Goal: Information Seeking & Learning: Learn about a topic

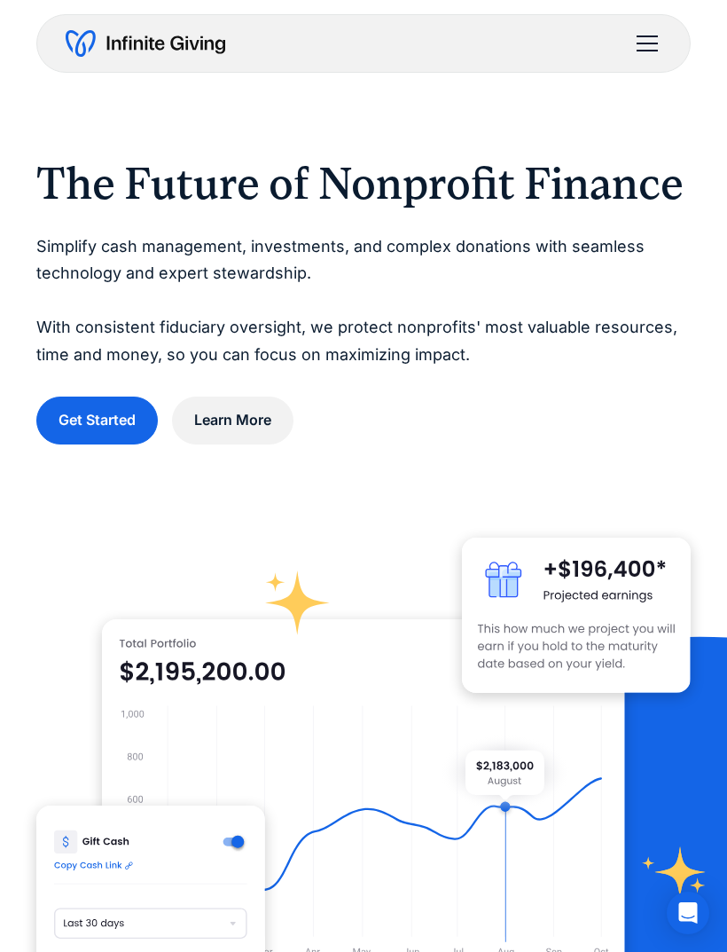
click at [647, 51] on div "menu" at bounding box center [647, 51] width 21 height 2
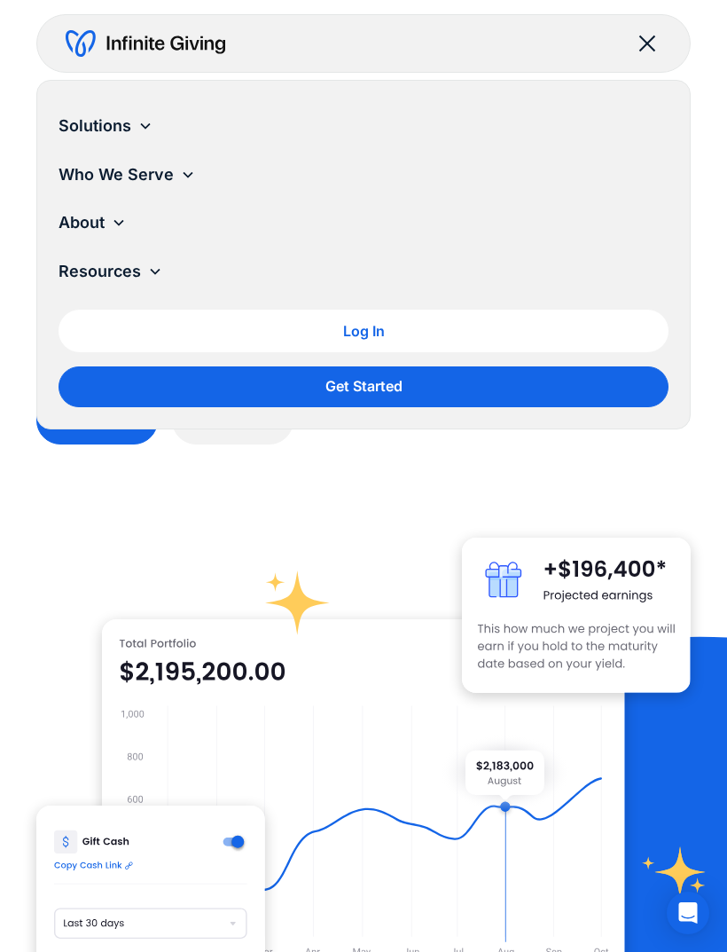
click at [149, 273] on icon at bounding box center [155, 271] width 14 height 14
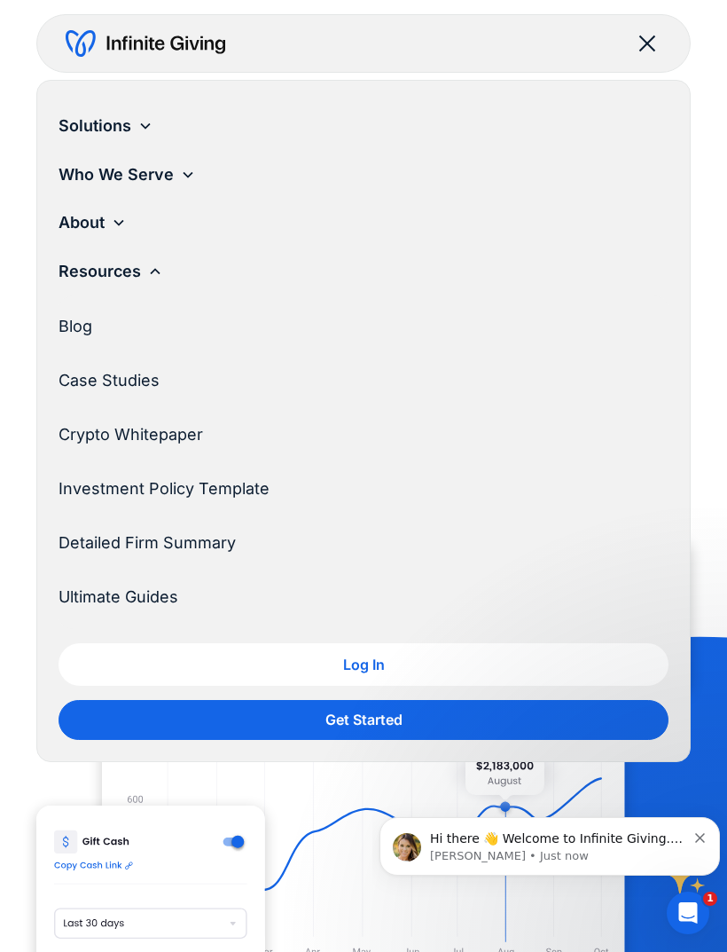
click at [156, 115] on div "Solutions" at bounding box center [364, 126] width 610 height 49
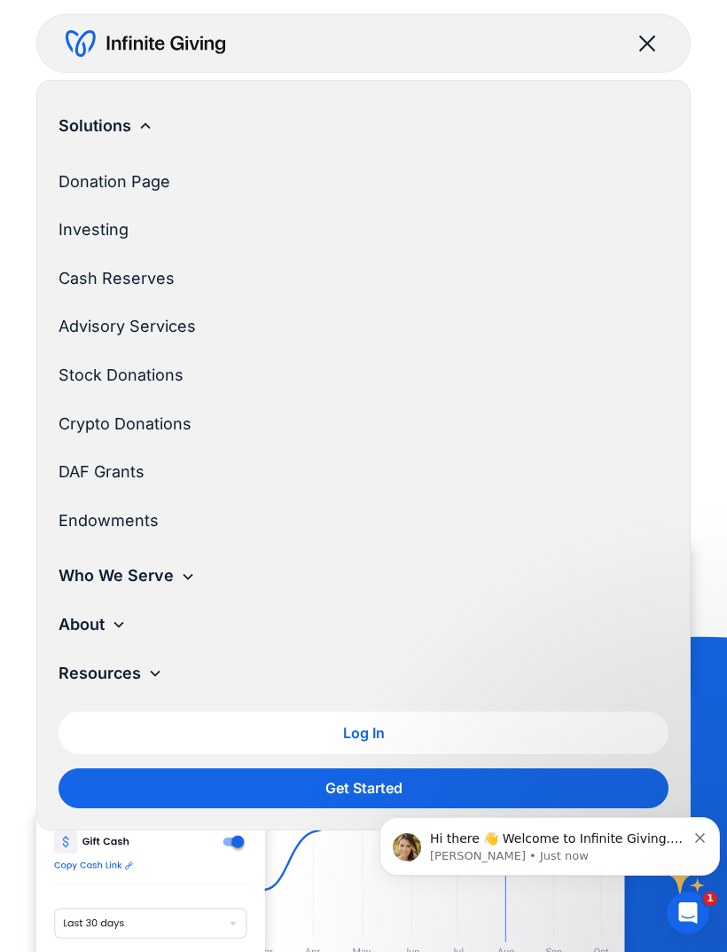
click at [171, 236] on link "Investing" at bounding box center [357, 230] width 596 height 49
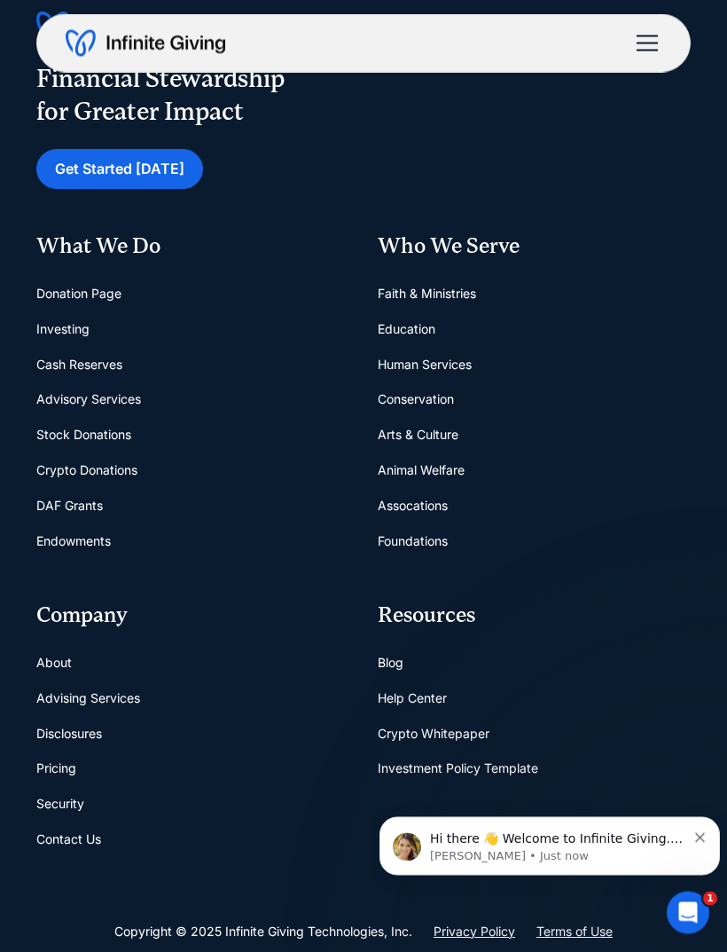
scroll to position [8208, 0]
click at [135, 680] on link "Advising Services" at bounding box center [88, 697] width 104 height 35
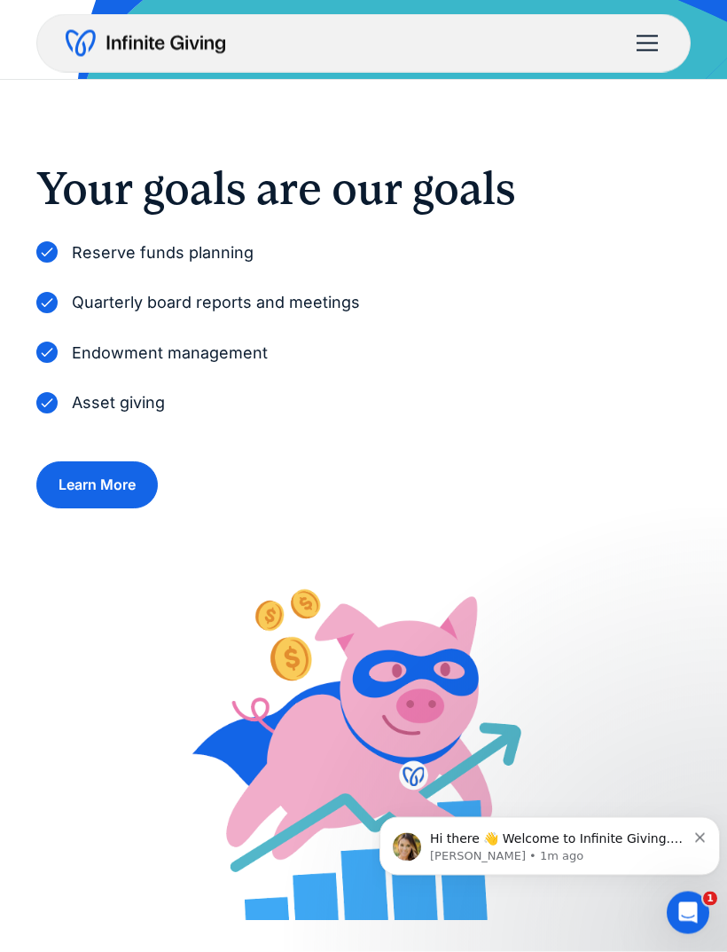
scroll to position [932, 0]
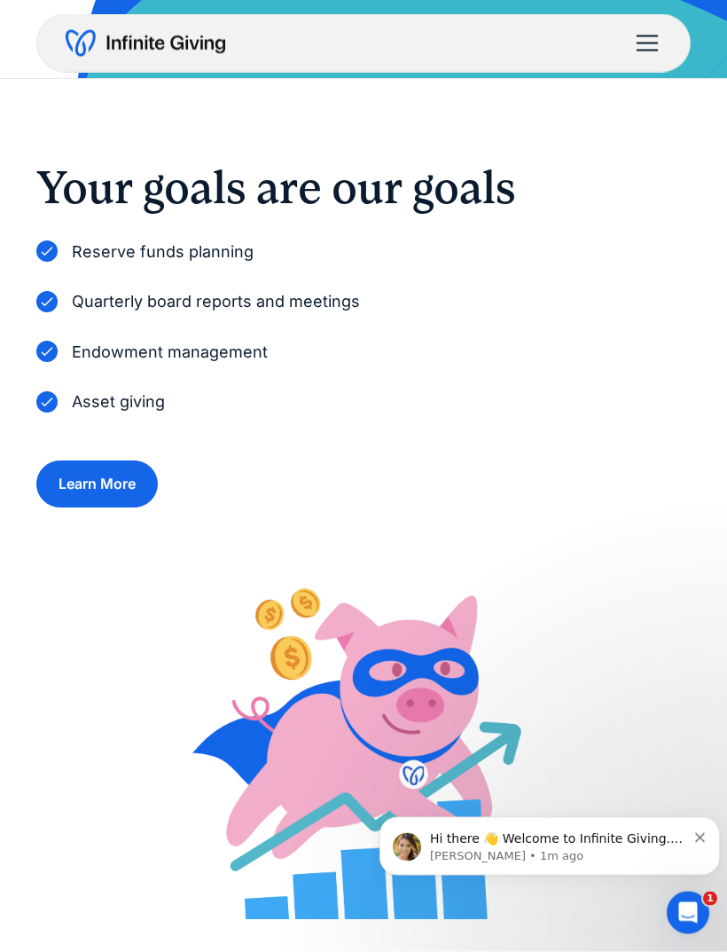
click at [214, 348] on p "Endowment management" at bounding box center [170, 353] width 196 height 27
click at [216, 356] on p "Endowment management" at bounding box center [170, 353] width 196 height 27
click at [89, 480] on link "Learn More" at bounding box center [97, 483] width 122 height 47
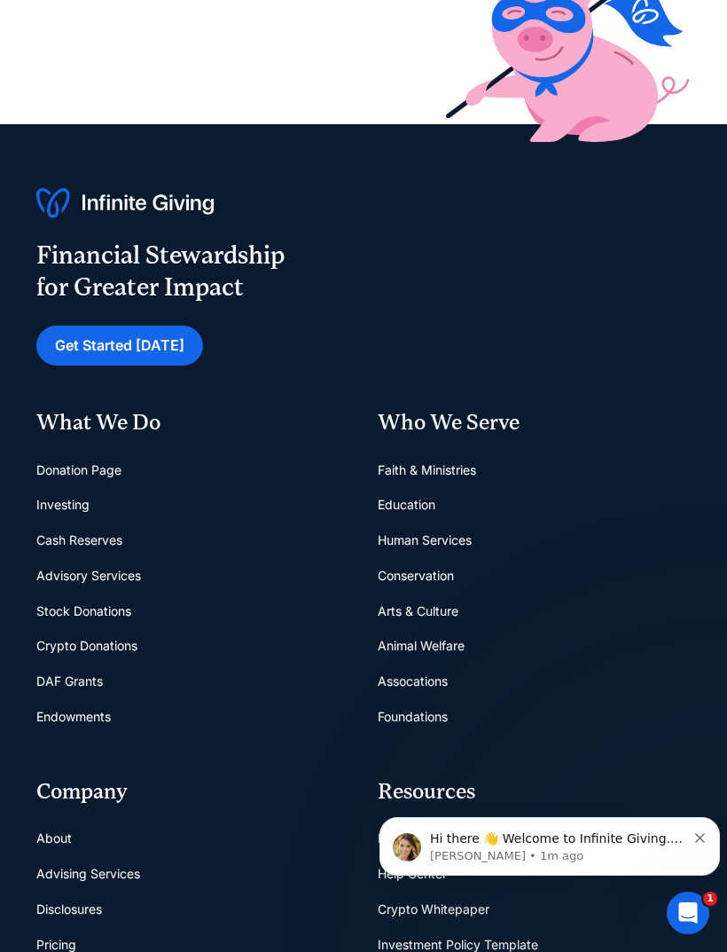
scroll to position [964, 0]
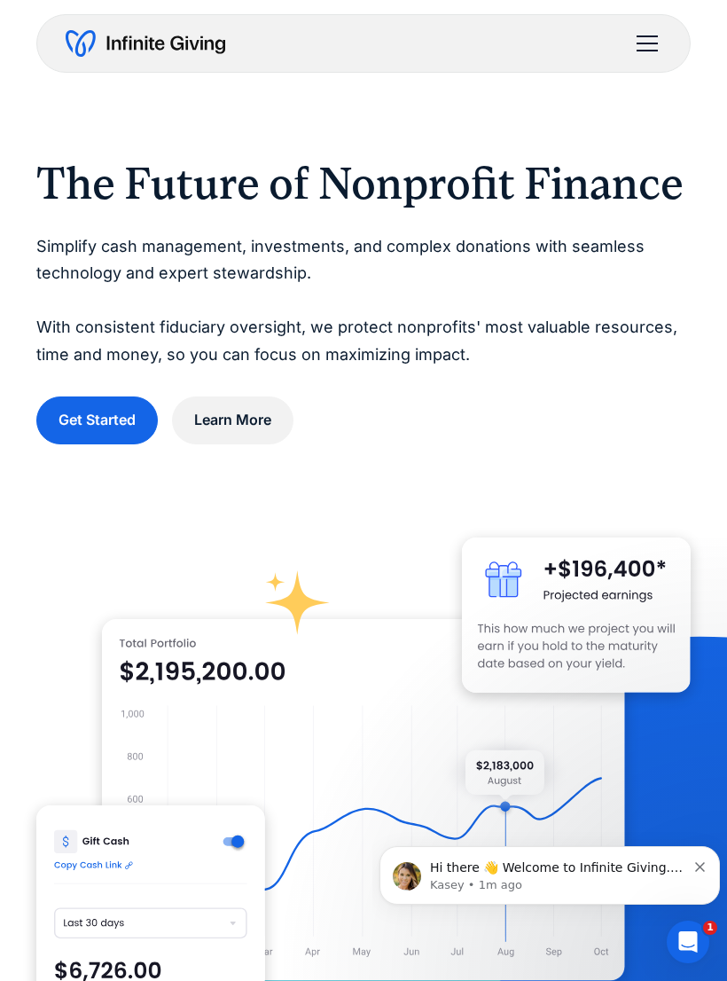
click at [649, 37] on div "menu" at bounding box center [647, 43] width 43 height 43
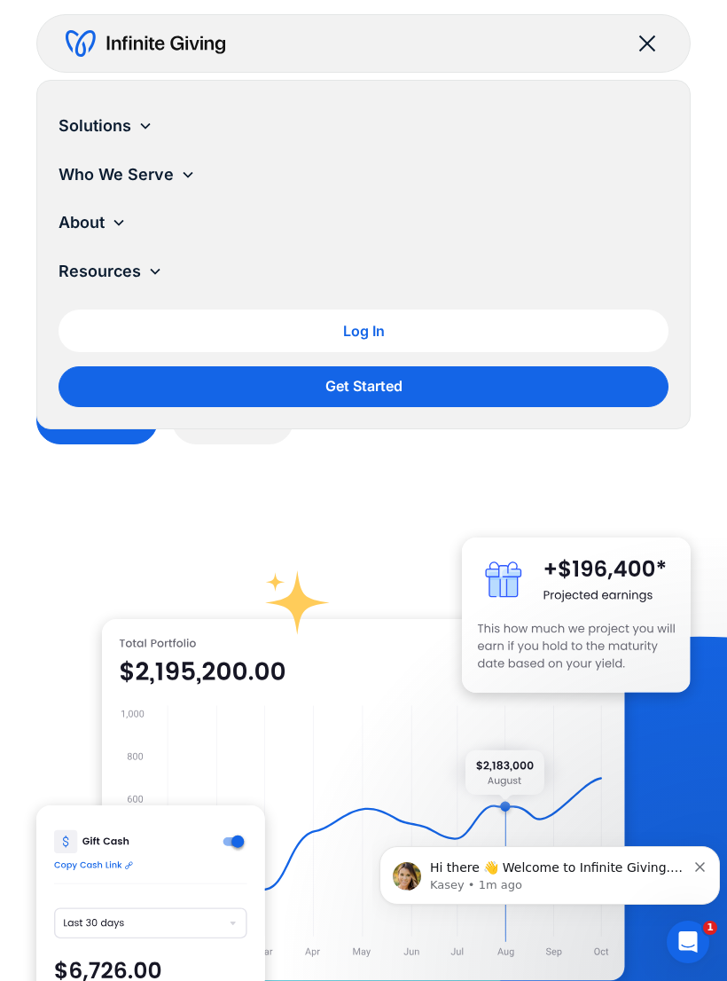
click at [116, 140] on div "Solutions" at bounding box center [364, 126] width 610 height 49
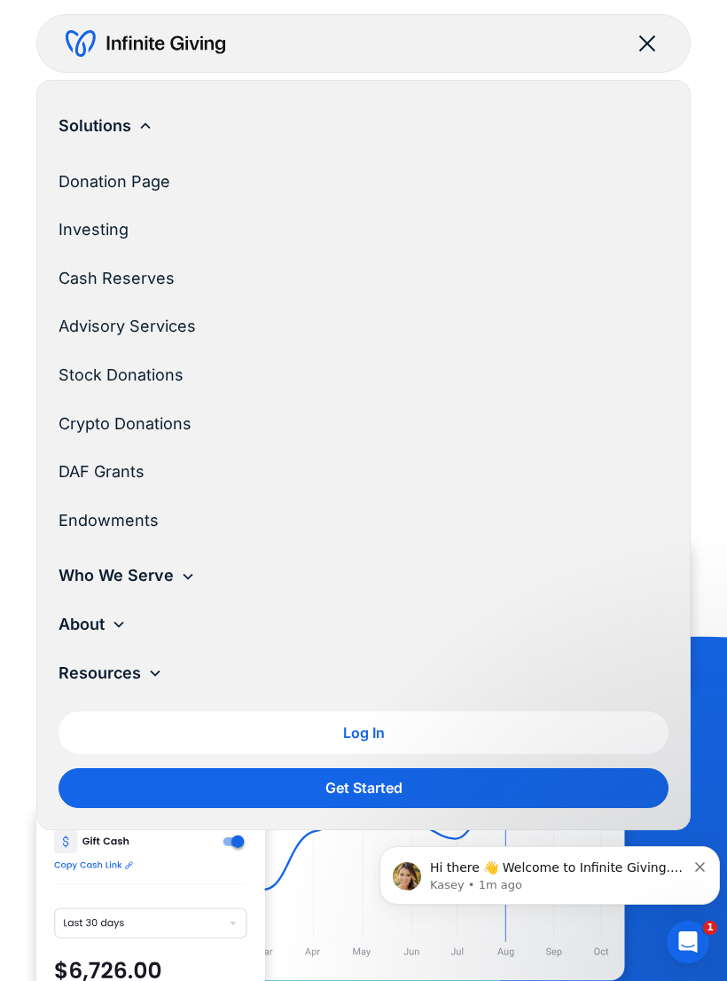
click at [159, 231] on link "Investing" at bounding box center [357, 230] width 596 height 49
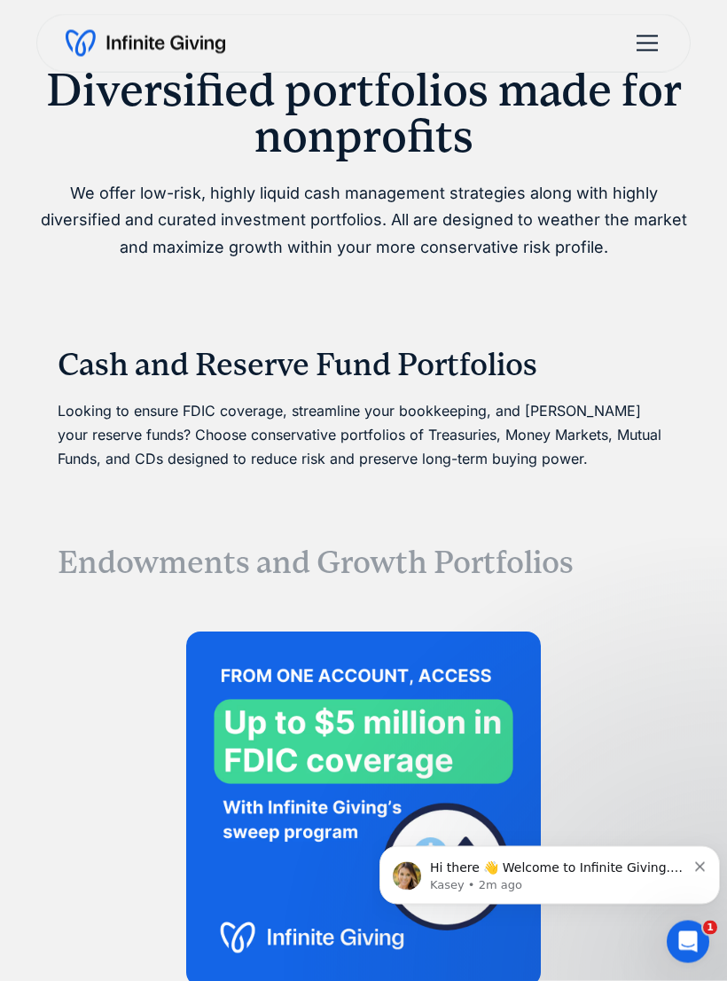
scroll to position [3865, 0]
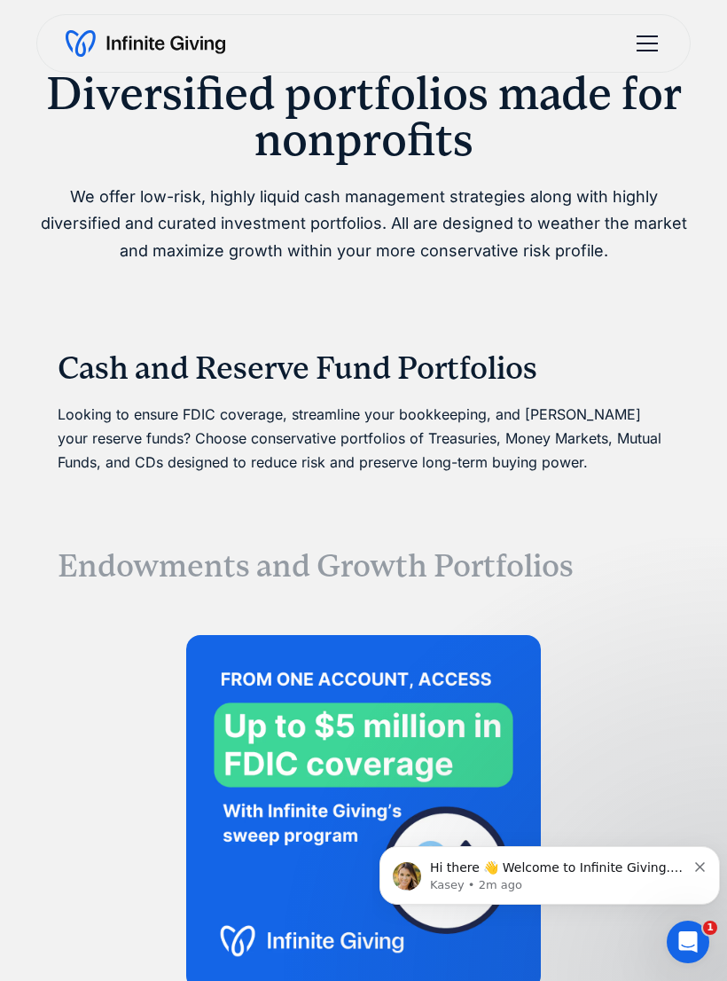
click at [499, 349] on h3 "Cash and Reserve Fund Portfolios" at bounding box center [364, 368] width 612 height 38
click at [494, 359] on h3 "Cash and Reserve Fund Portfolios" at bounding box center [364, 368] width 612 height 38
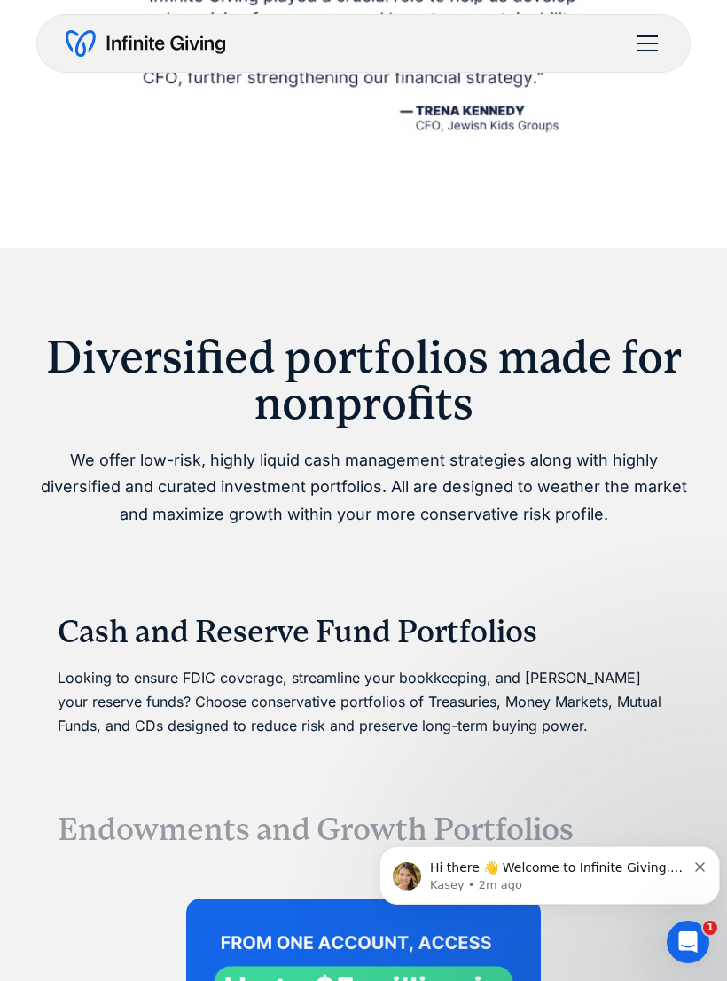
scroll to position [3590, 0]
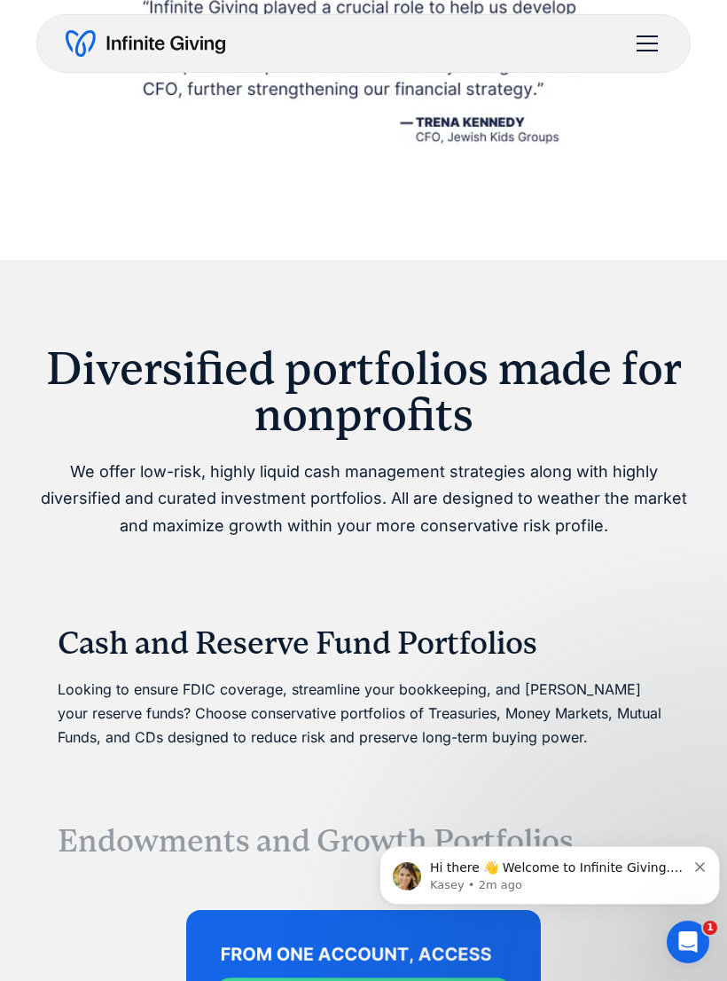
click at [389, 365] on h2 "Diversified portfolios made for nonprofits" at bounding box center [363, 391] width 655 height 92
click at [389, 385] on h2 "Diversified portfolios made for nonprofits" at bounding box center [363, 391] width 655 height 92
click at [402, 345] on h2 "Diversified portfolios made for nonprofits" at bounding box center [363, 391] width 655 height 92
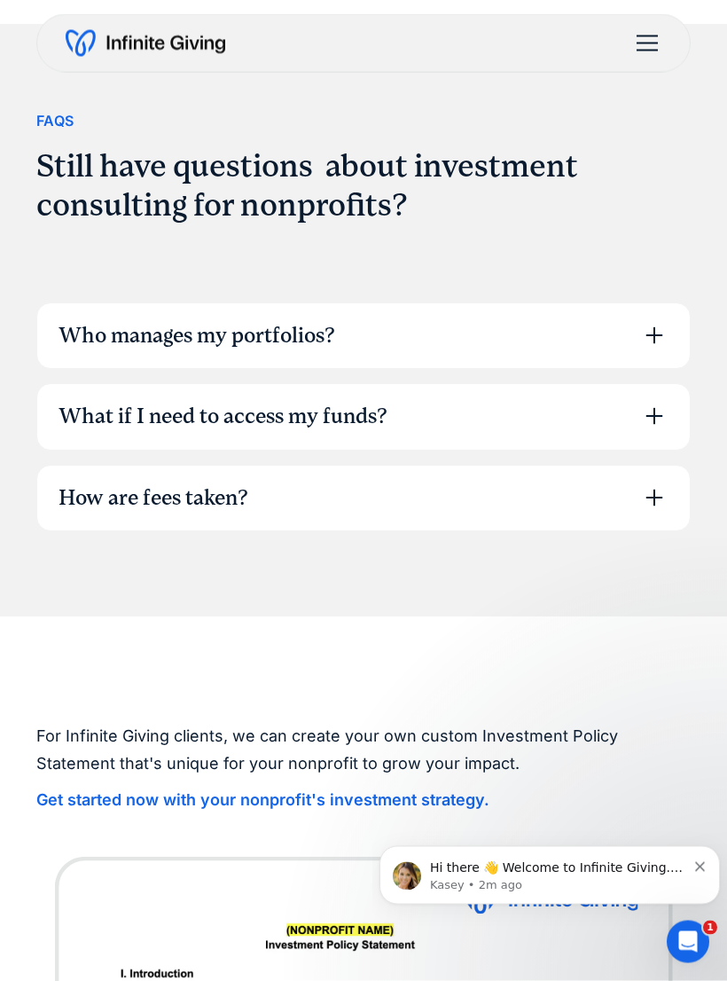
scroll to position [5771, 0]
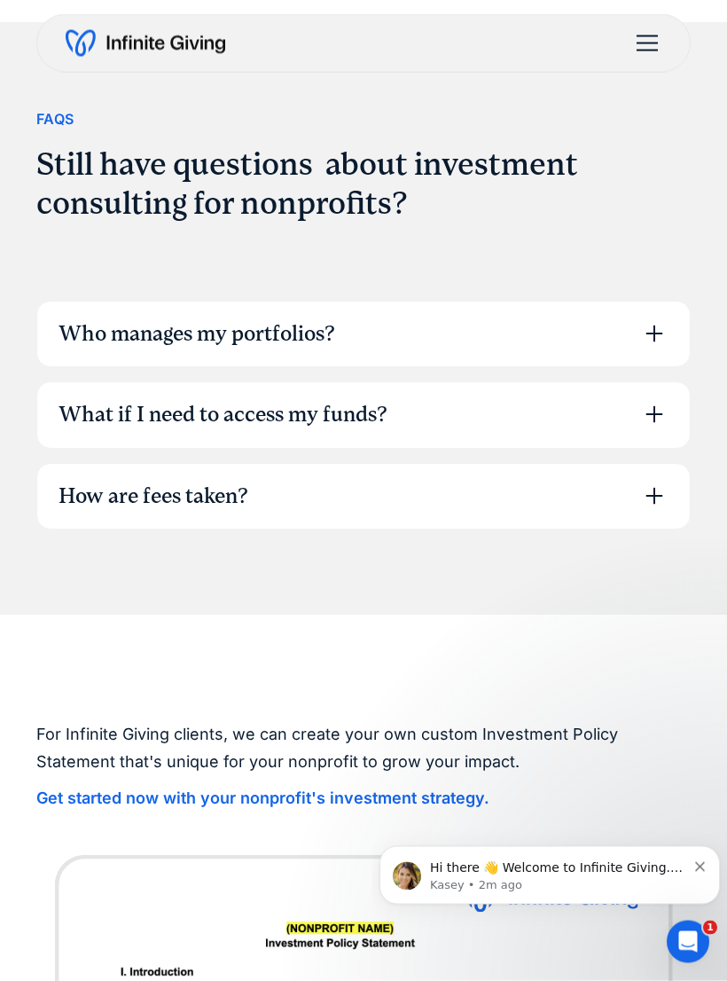
click at [636, 302] on div "Who manages my portfolios?" at bounding box center [363, 335] width 653 height 66
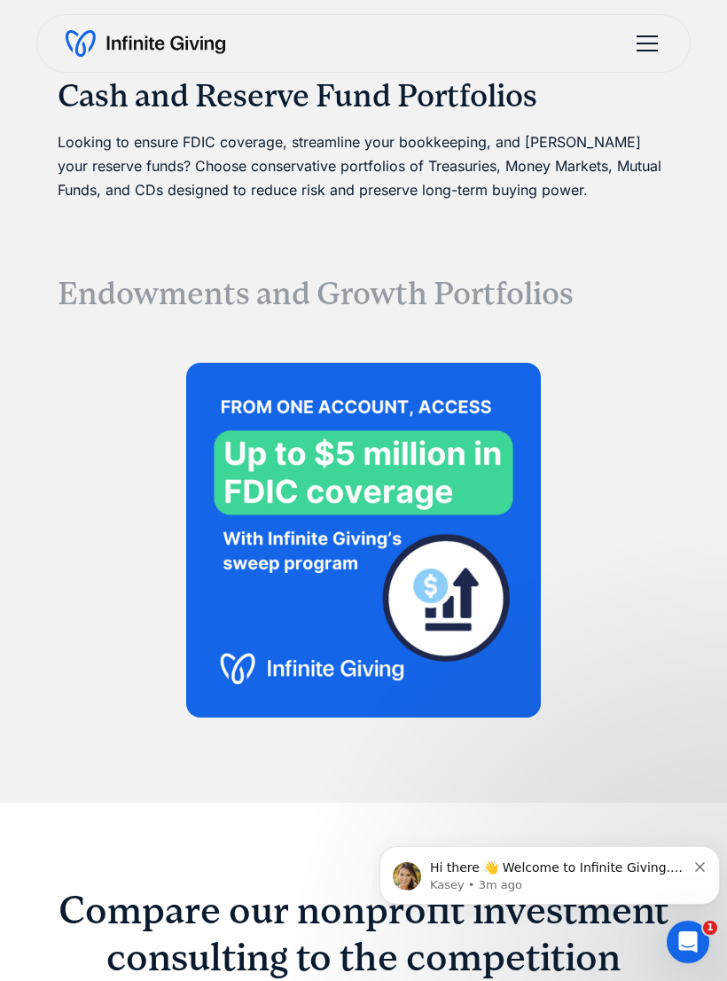
scroll to position [4130, 0]
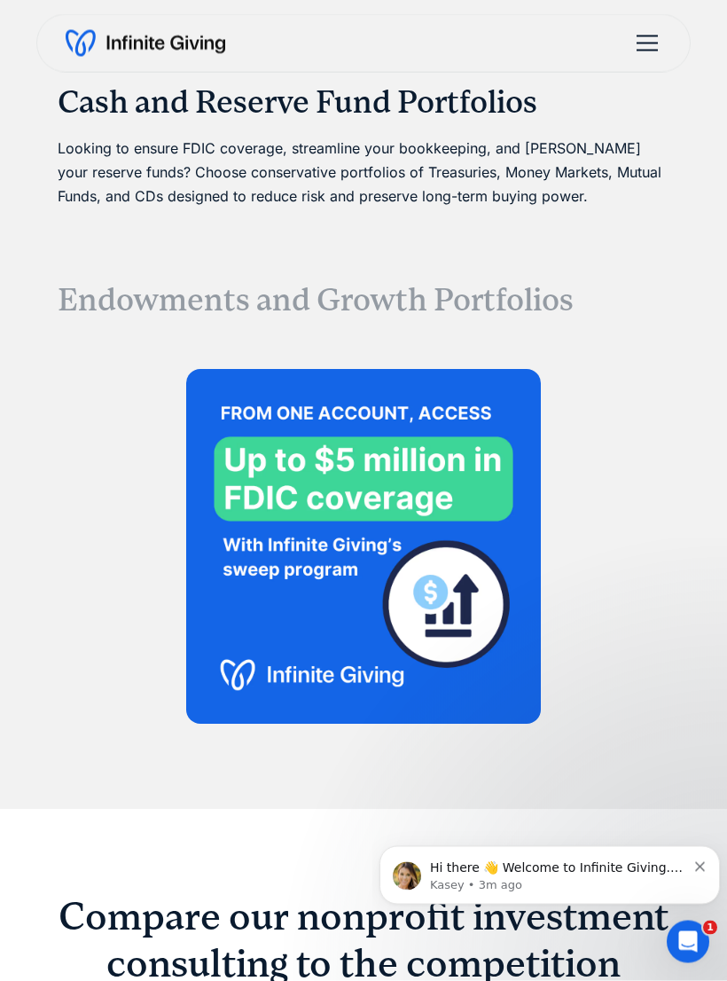
click at [397, 397] on img at bounding box center [363, 547] width 355 height 355
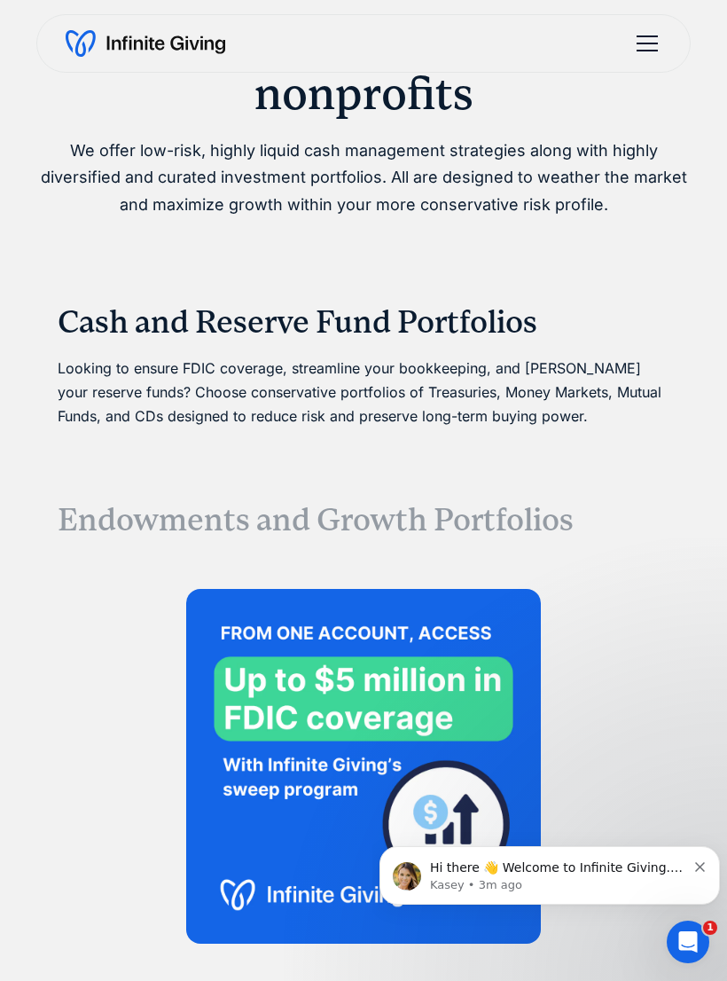
scroll to position [3869, 0]
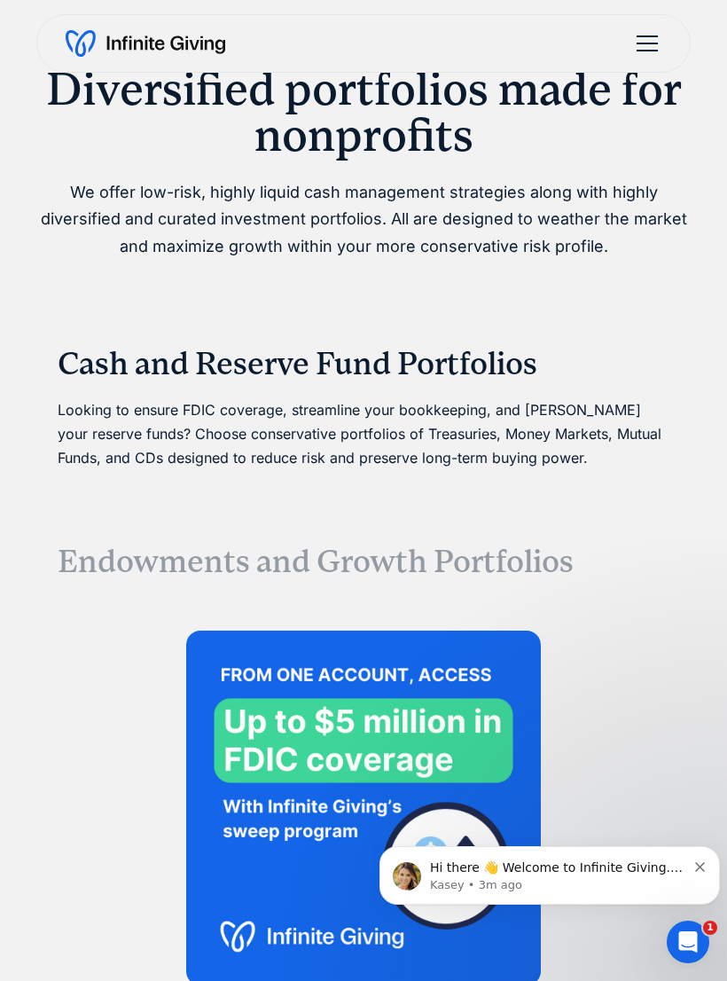
click at [441, 347] on h3 "Cash and Reserve Fund Portfolios" at bounding box center [364, 364] width 612 height 38
click at [443, 352] on h3 "Cash and Reserve Fund Portfolios" at bounding box center [364, 364] width 612 height 38
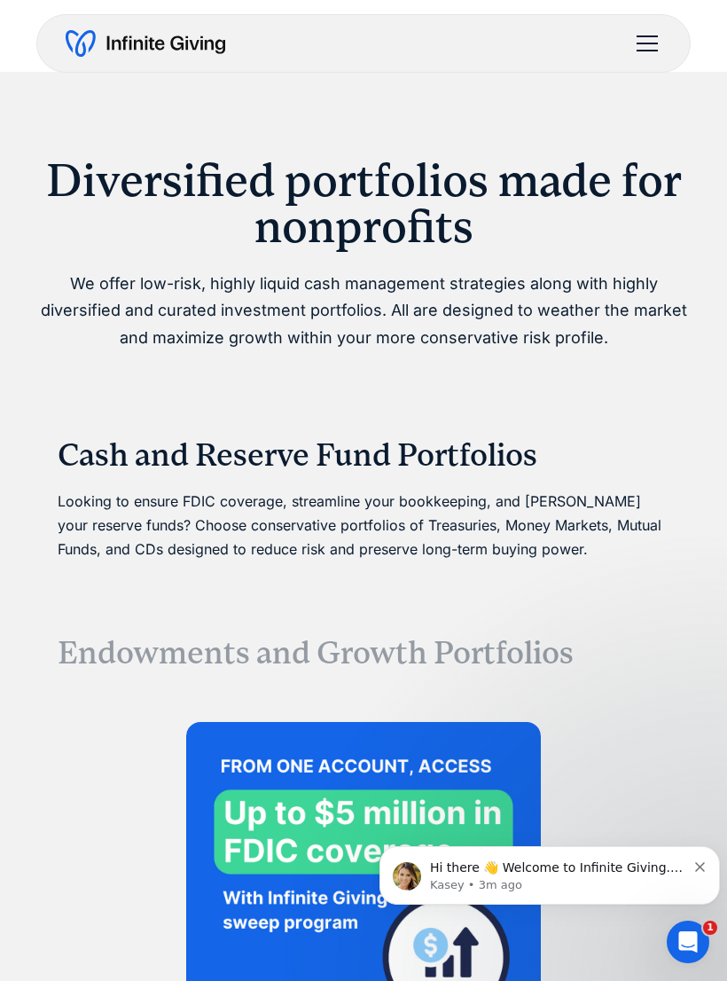
scroll to position [3779, 0]
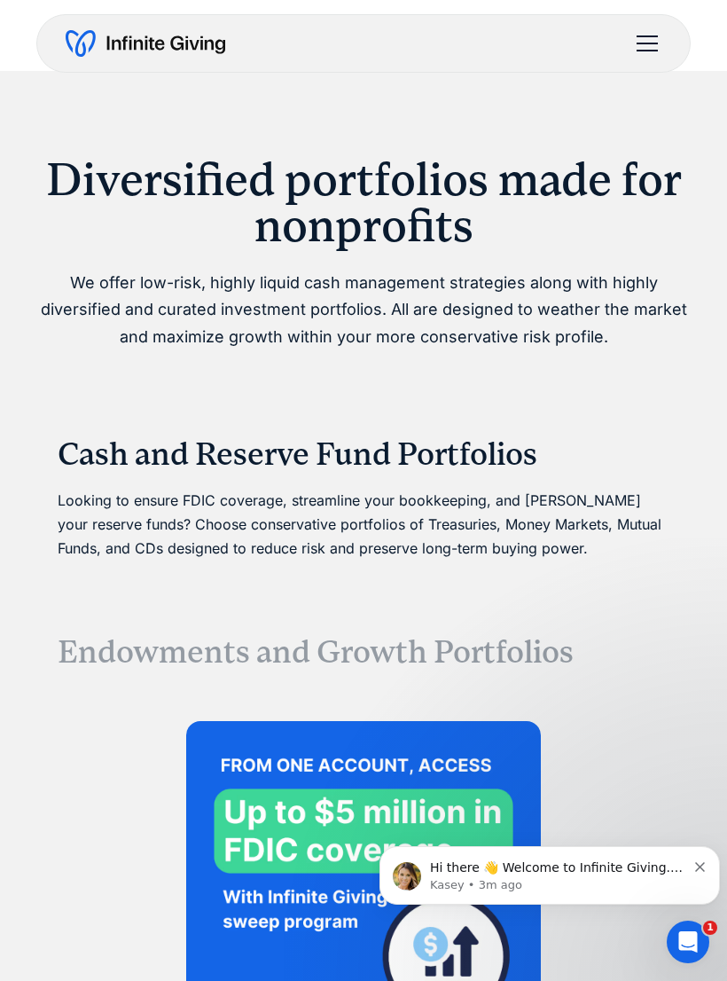
click at [440, 217] on h2 "Diversified portfolios made for nonprofits" at bounding box center [363, 202] width 655 height 92
click at [444, 175] on h2 "Diversified portfolios made for nonprofits" at bounding box center [363, 202] width 655 height 92
click at [651, 50] on div "menu" at bounding box center [647, 51] width 21 height 2
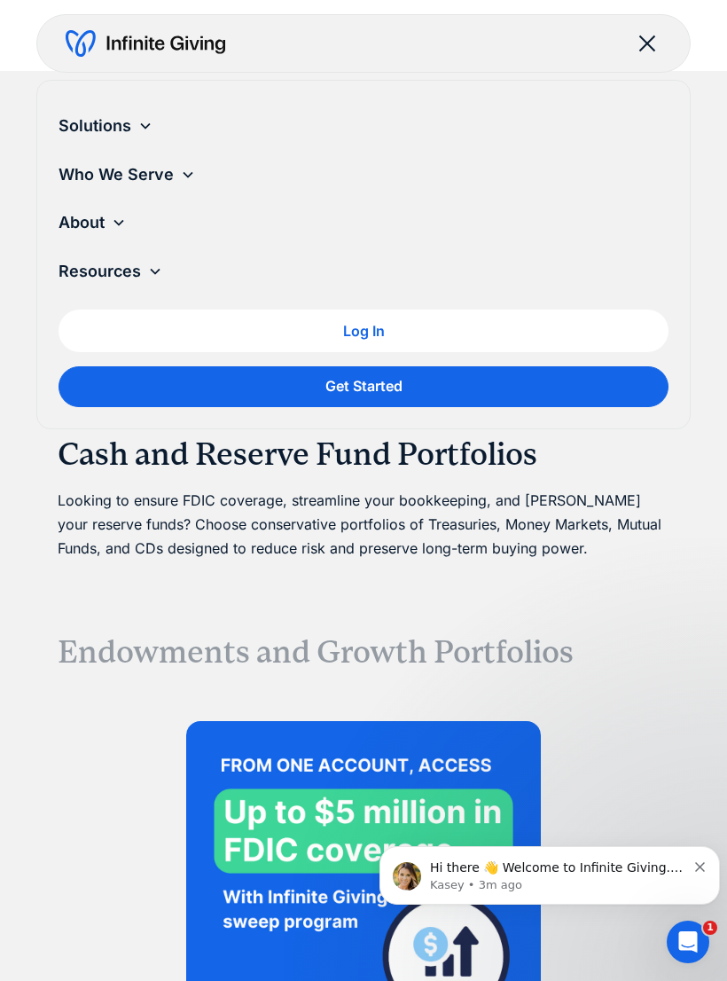
click at [322, 135] on div "Solutions" at bounding box center [364, 126] width 610 height 49
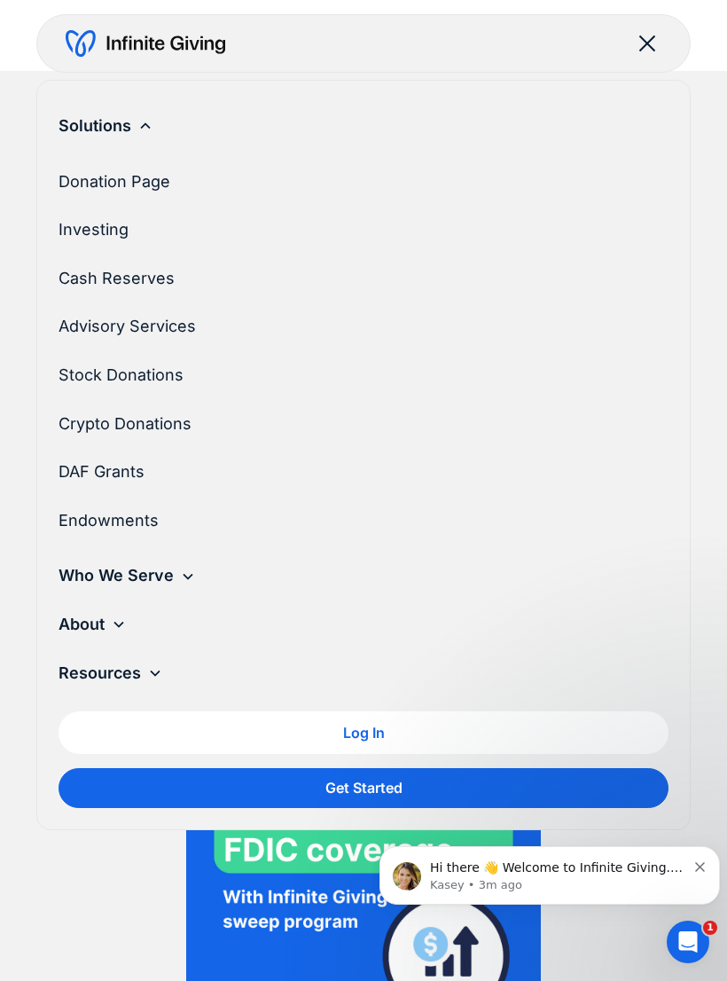
click at [163, 518] on link "Endowments" at bounding box center [357, 521] width 596 height 49
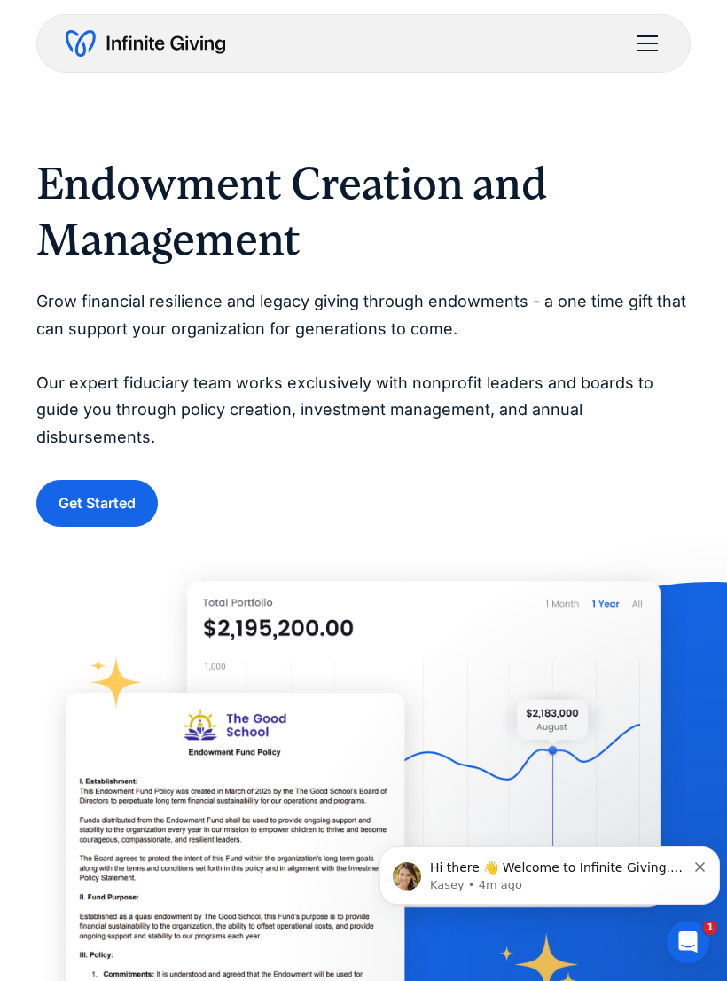
click at [646, 48] on div "menu" at bounding box center [647, 43] width 43 height 43
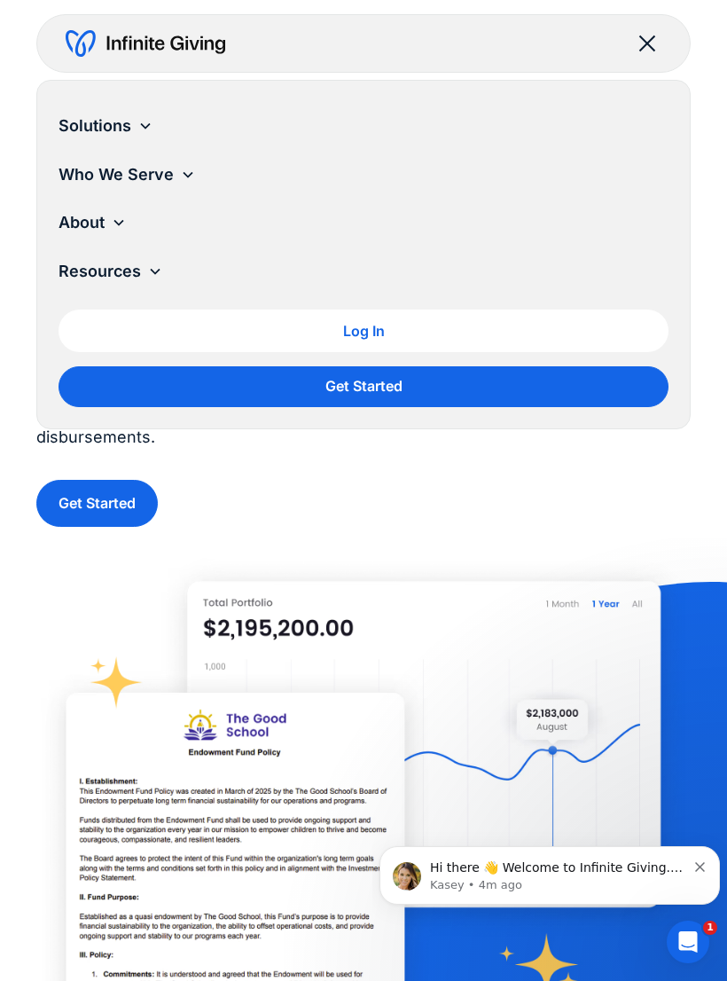
click at [118, 127] on div "Solutions" at bounding box center [95, 126] width 73 height 27
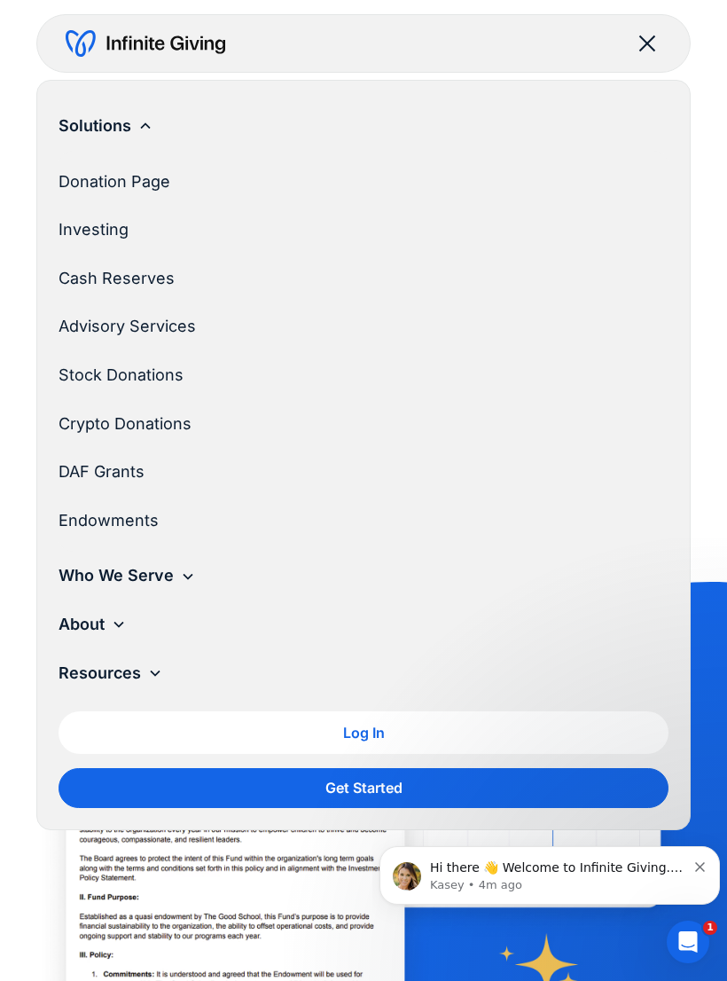
click at [180, 563] on div "Who We Serve" at bounding box center [364, 576] width 610 height 49
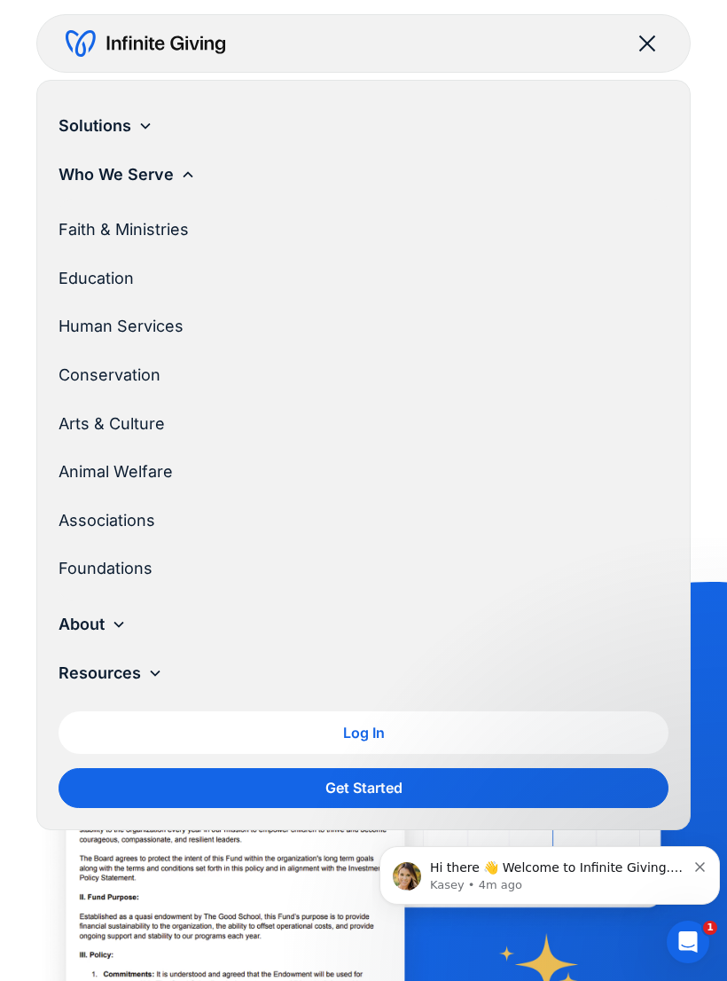
click at [106, 616] on div "About" at bounding box center [364, 625] width 610 height 49
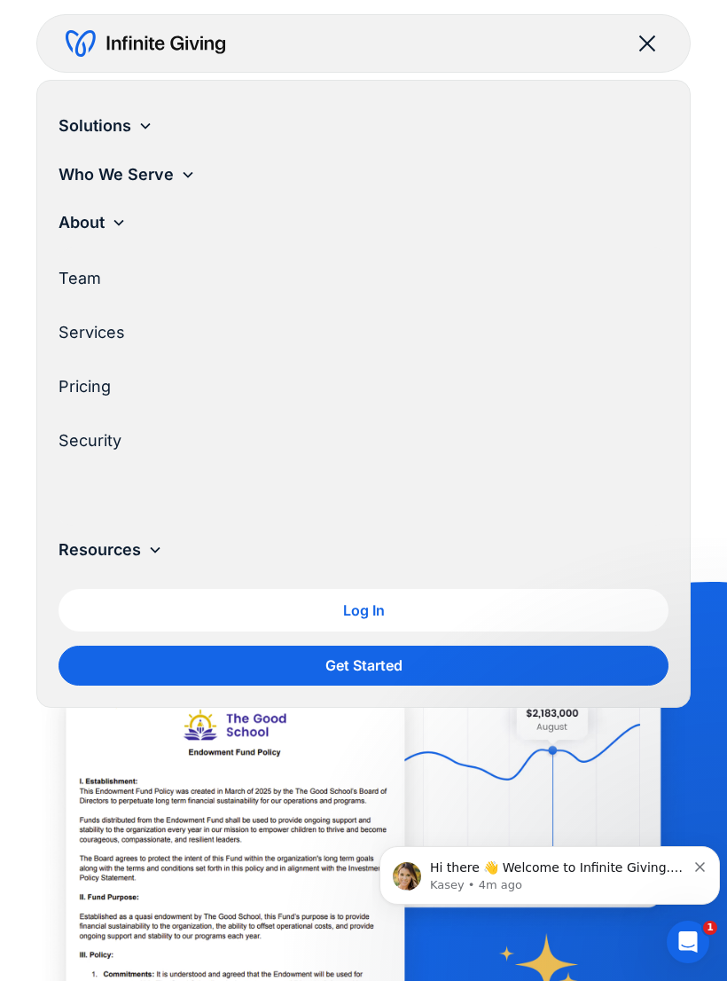
click at [137, 541] on div "Resources" at bounding box center [100, 550] width 82 height 27
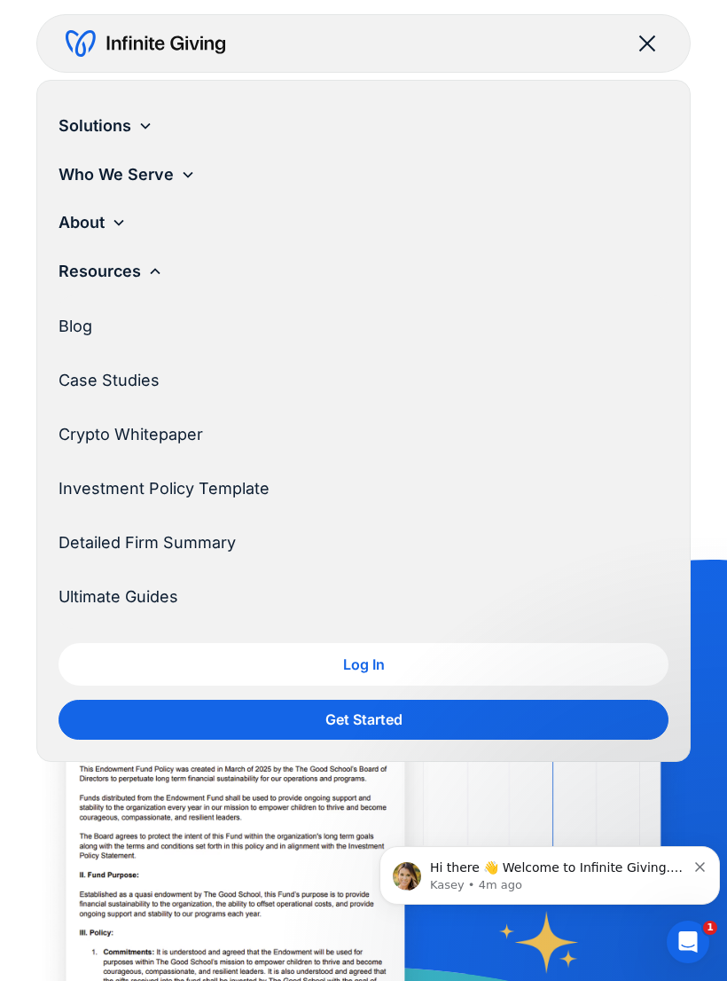
scroll to position [18, 0]
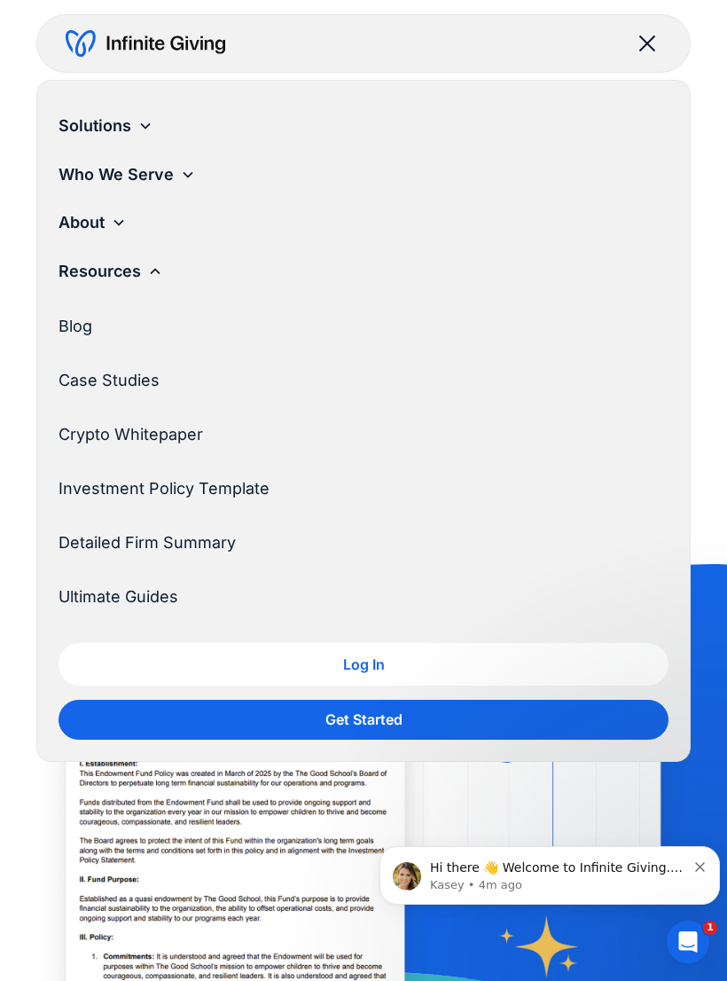
click at [153, 590] on link "Ultimate Guides" at bounding box center [357, 597] width 596 height 49
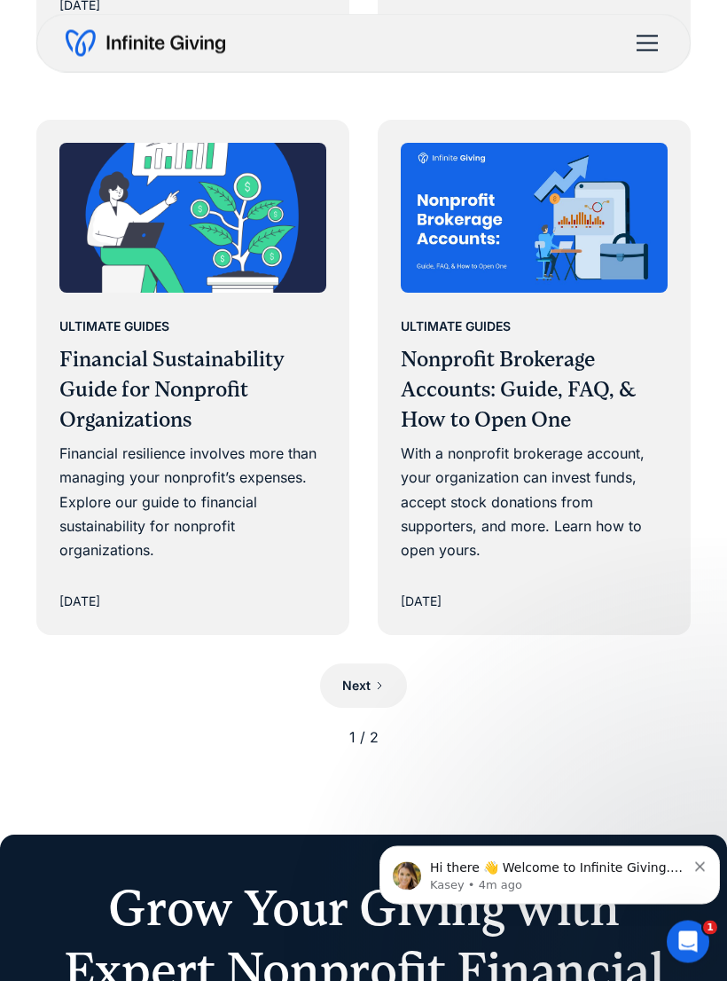
scroll to position [2083, 0]
click at [371, 671] on link "Next" at bounding box center [363, 685] width 87 height 44
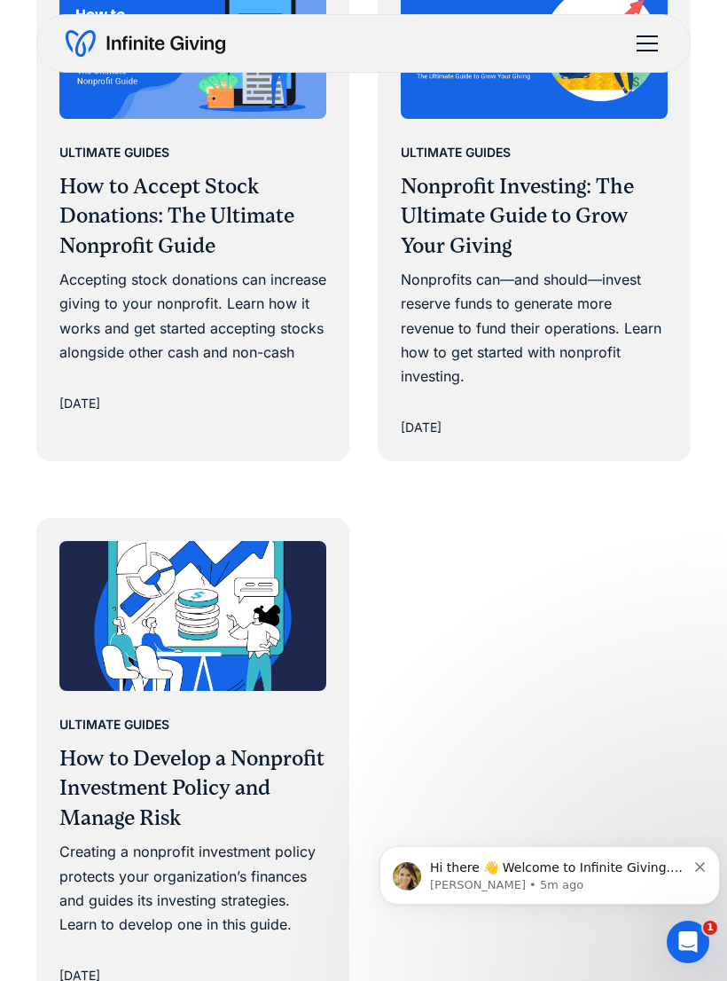
scroll to position [1702, 0]
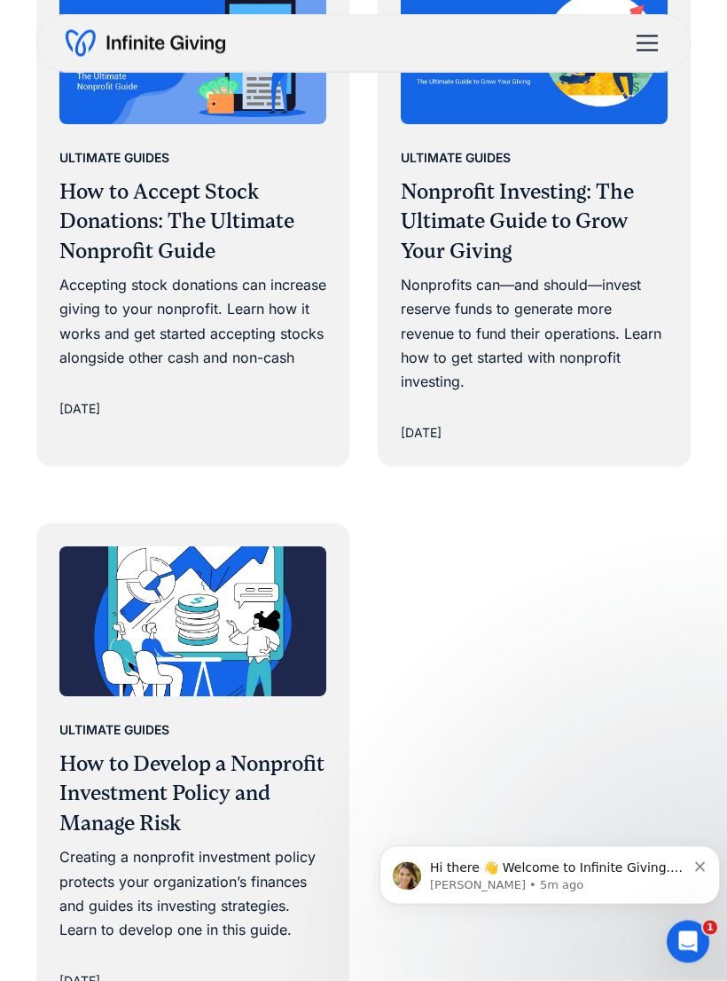
click at [525, 209] on h3 "Nonprofit Investing: The Ultimate Guide to Grow Your Giving" at bounding box center [534, 223] width 267 height 90
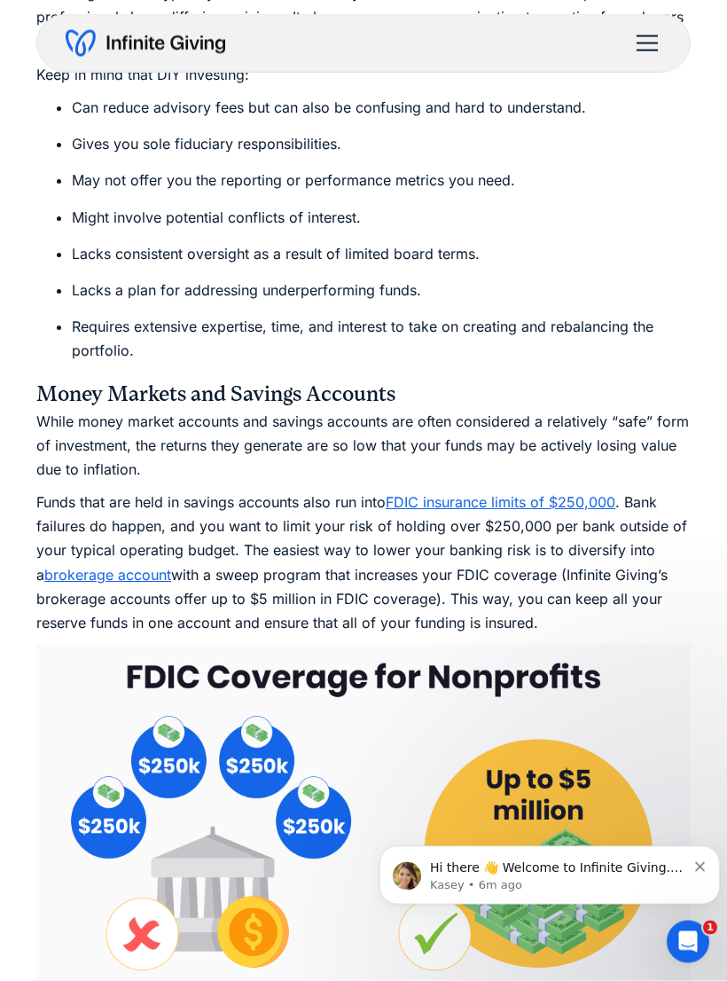
scroll to position [8007, 0]
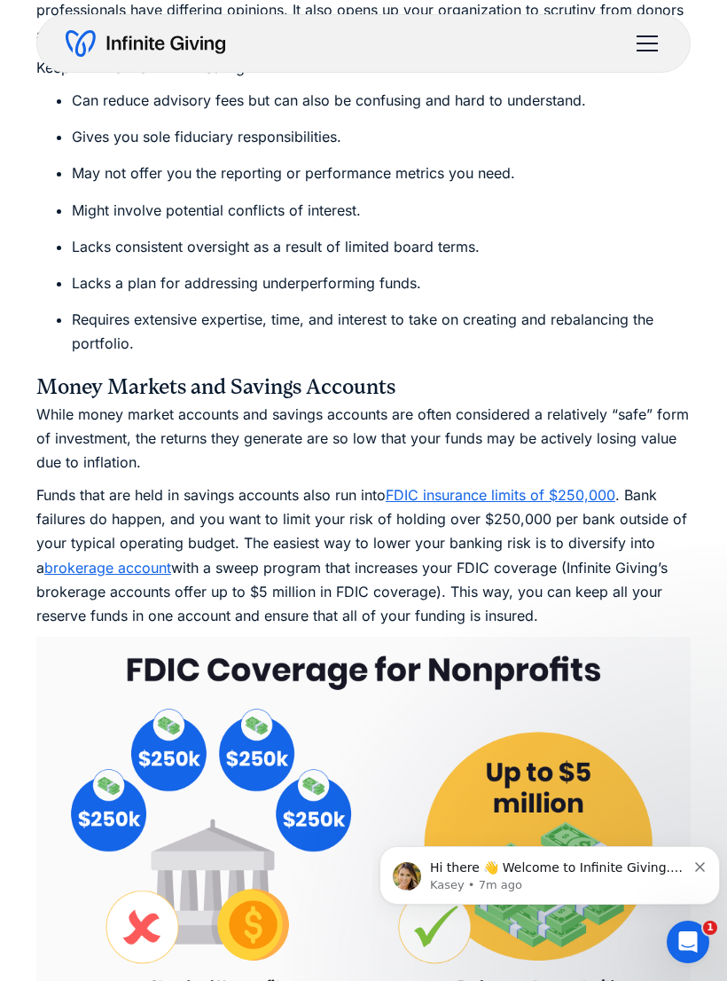
click at [457, 744] on img at bounding box center [363, 866] width 655 height 459
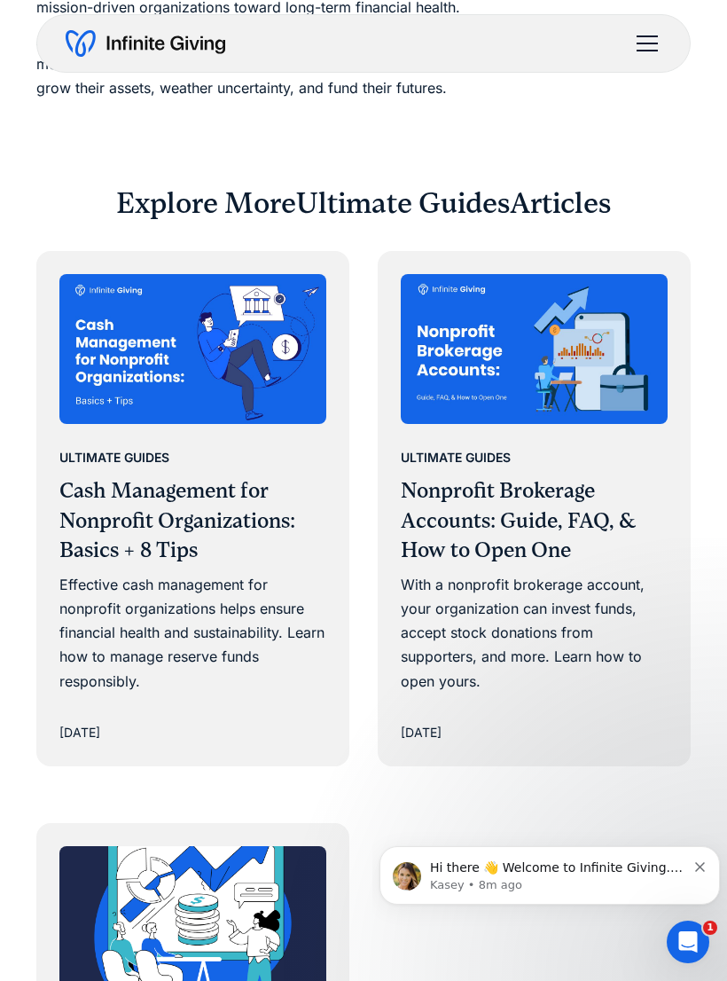
scroll to position [14473, 0]
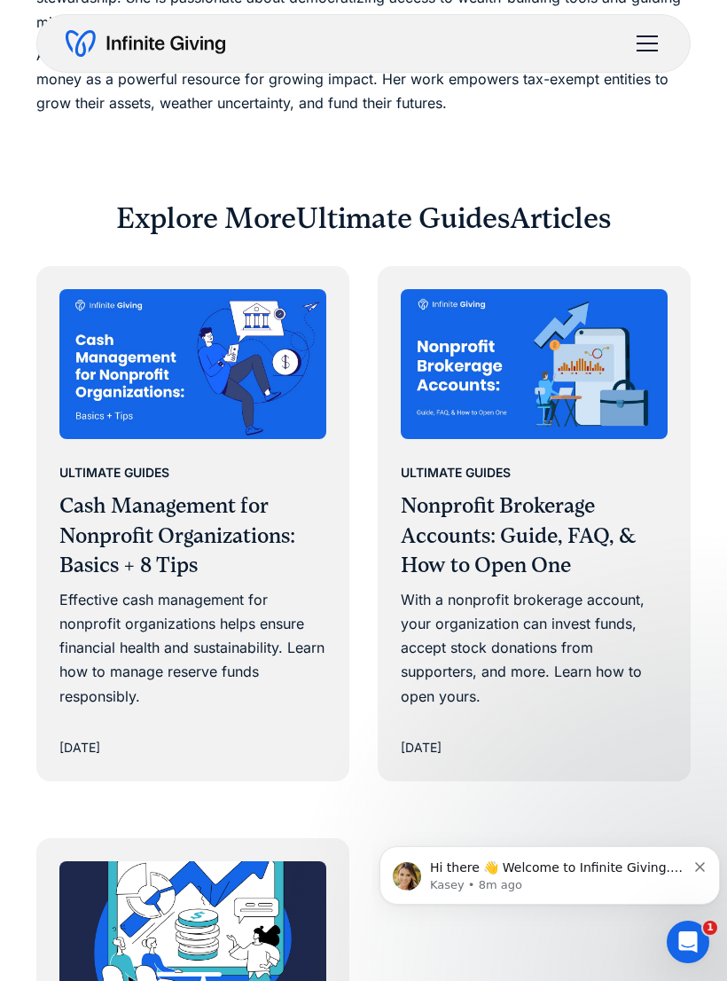
click at [557, 318] on img at bounding box center [534, 364] width 267 height 150
click at [216, 491] on h3 "Cash Management for Nonprofit Organizations: Basics + 8 Tips" at bounding box center [192, 536] width 267 height 90
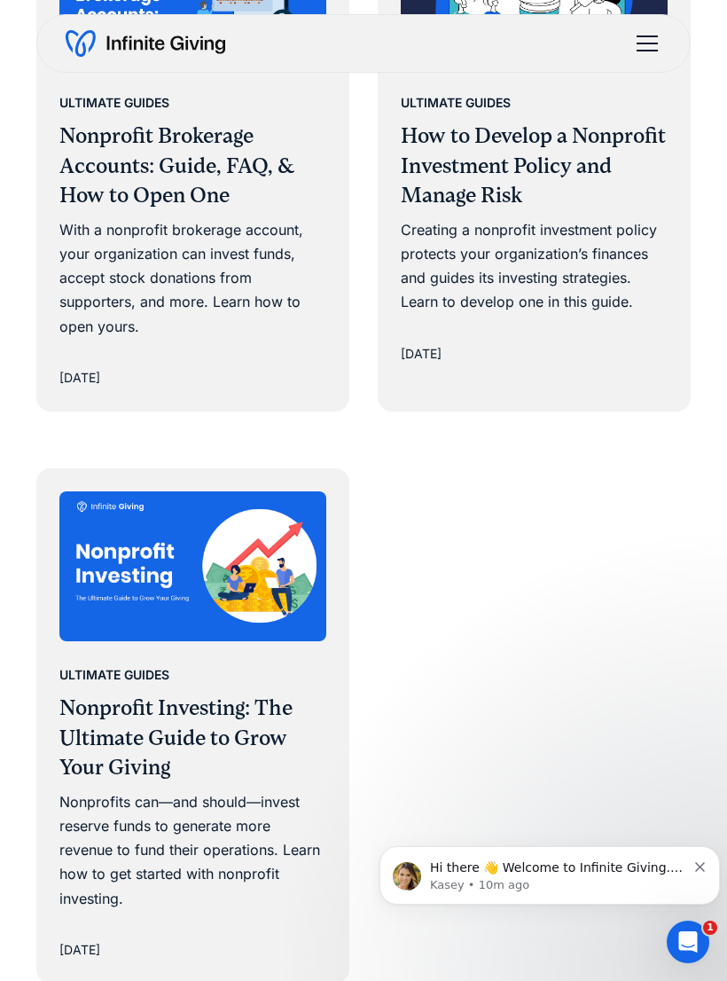
scroll to position [9370, 0]
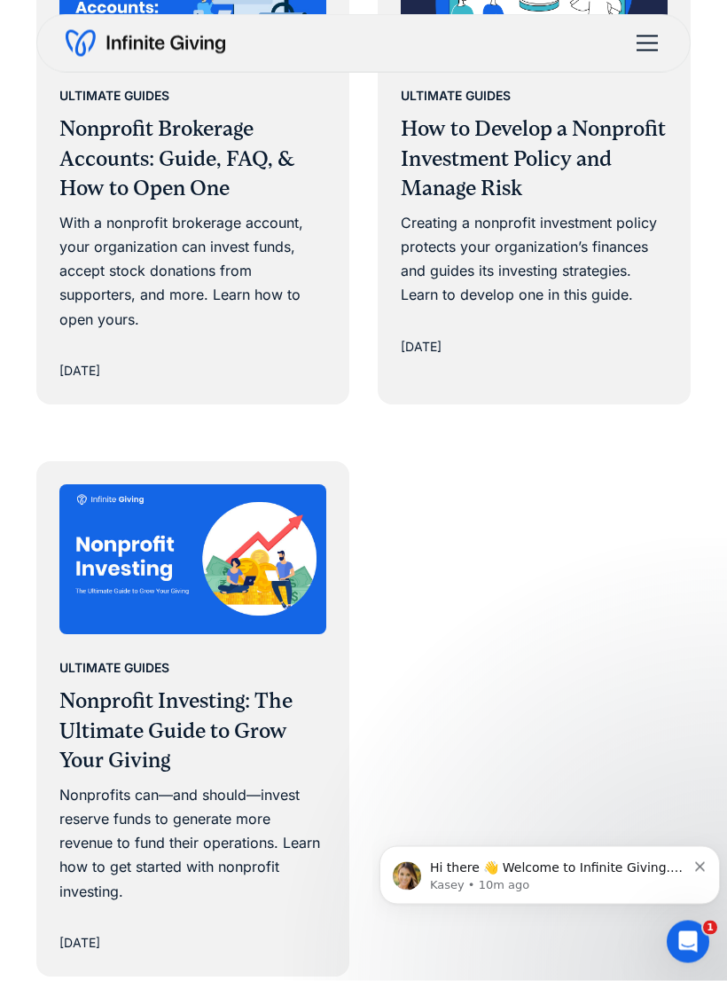
click at [196, 568] on img at bounding box center [192, 560] width 267 height 150
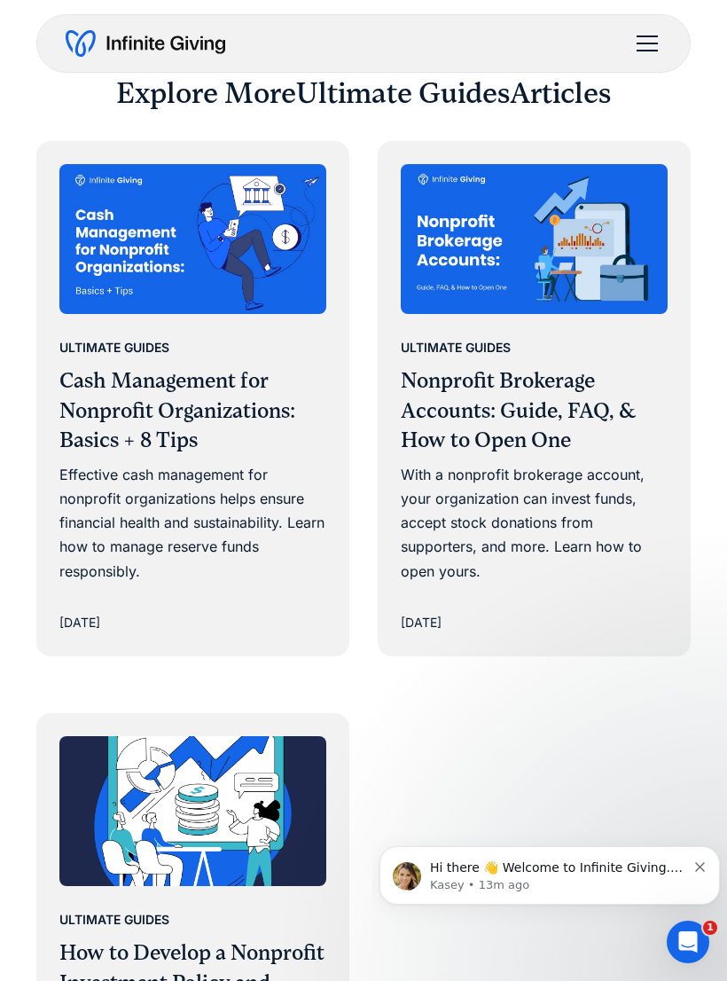
scroll to position [14599, 0]
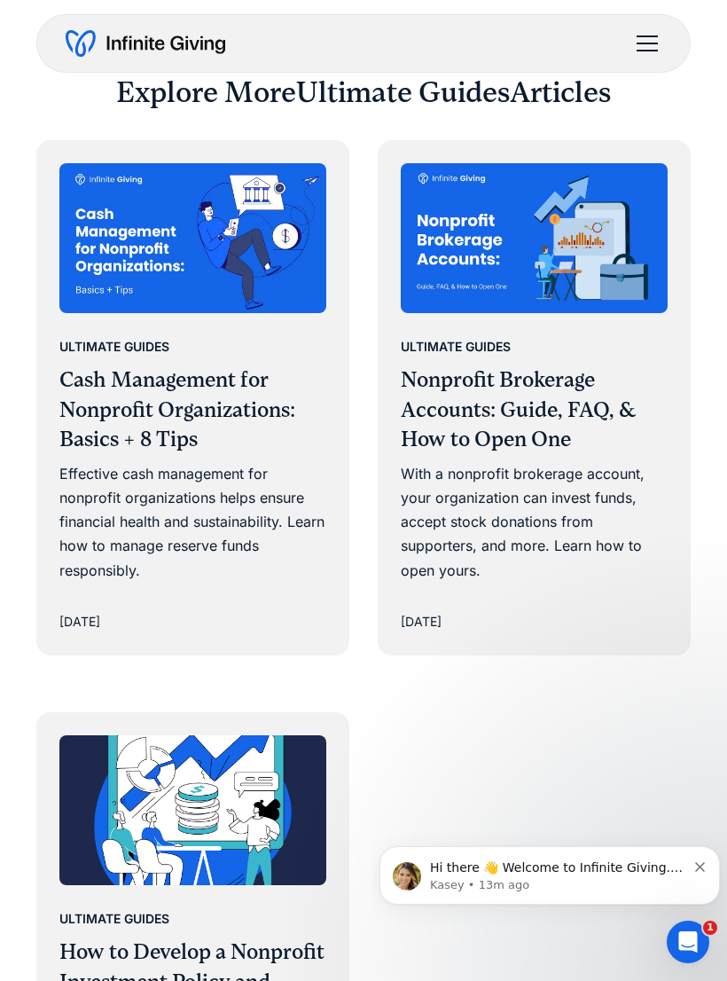
click at [241, 462] on div "Effective cash management for nonprofit organizations helps ensure financial he…" at bounding box center [192, 522] width 267 height 121
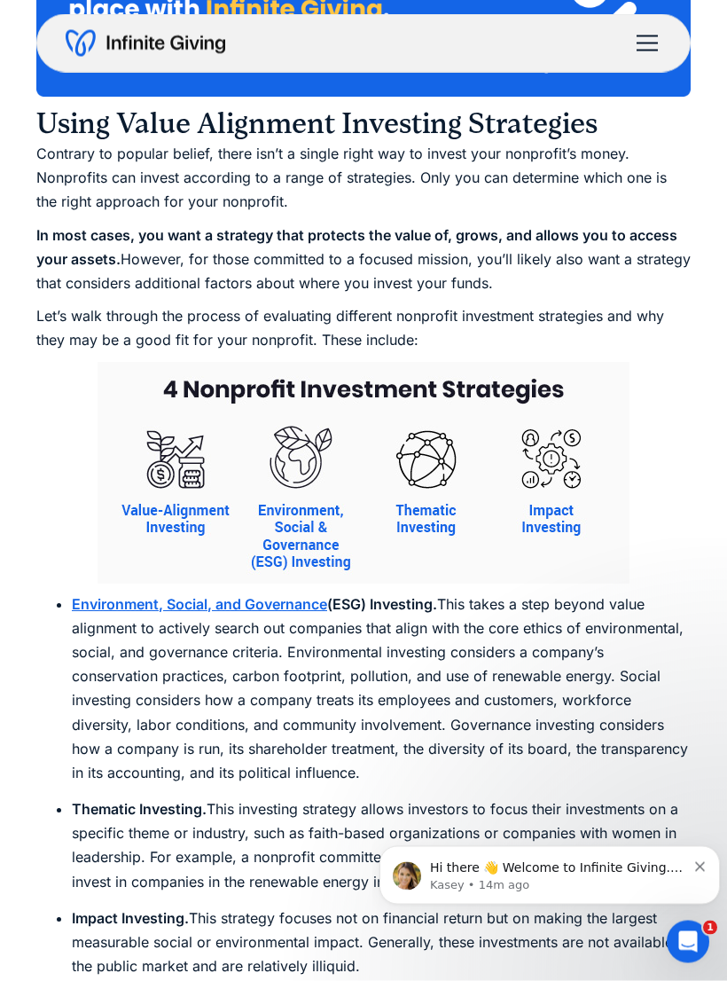
scroll to position [11807, 0]
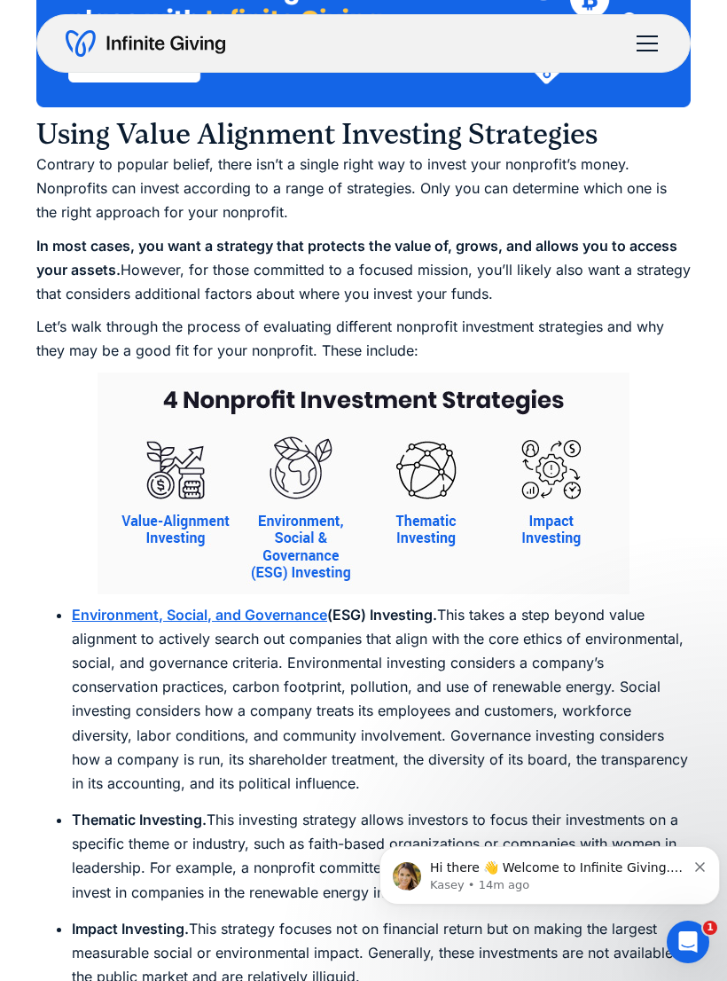
click at [654, 46] on div "menu" at bounding box center [647, 43] width 43 height 43
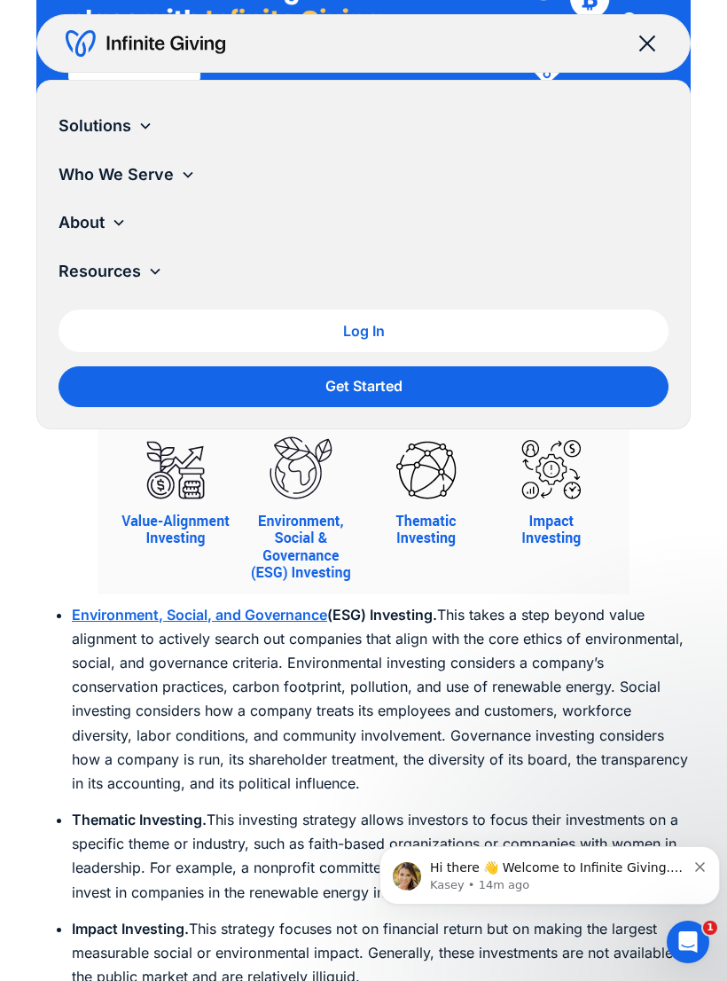
click at [224, 224] on div "About" at bounding box center [364, 223] width 610 height 49
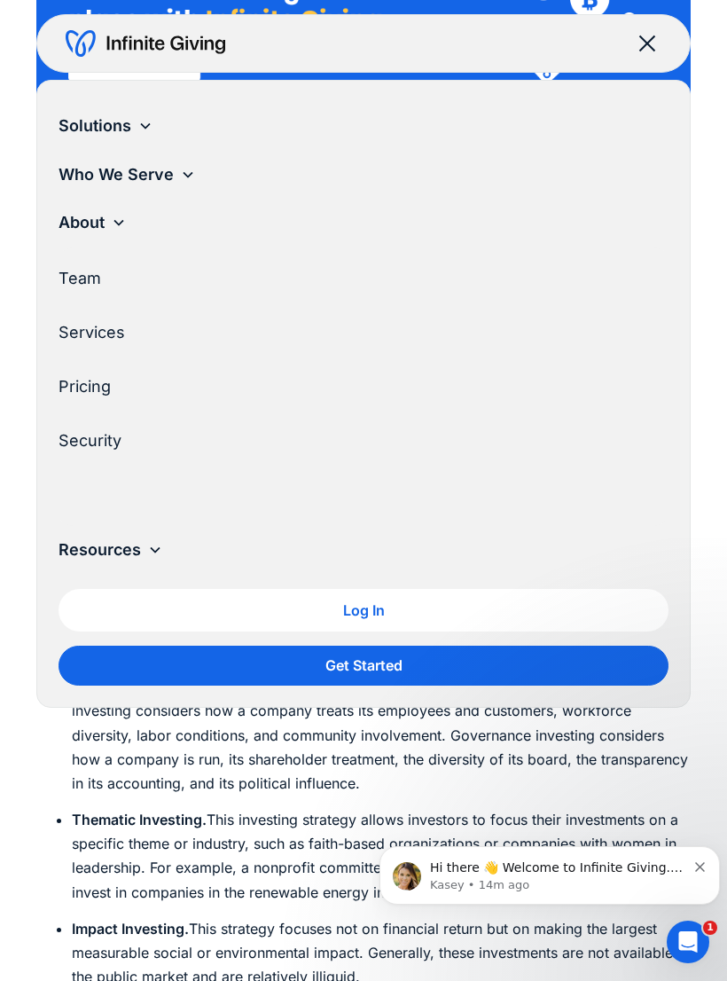
click at [144, 549] on div "Resources" at bounding box center [364, 550] width 610 height 49
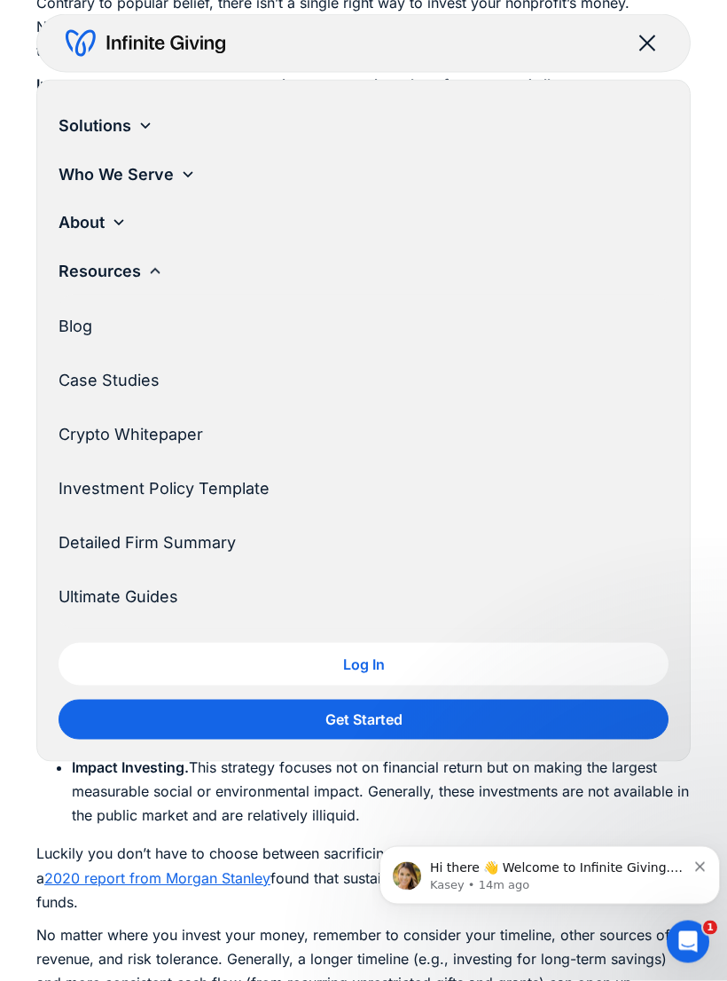
scroll to position [11971, 0]
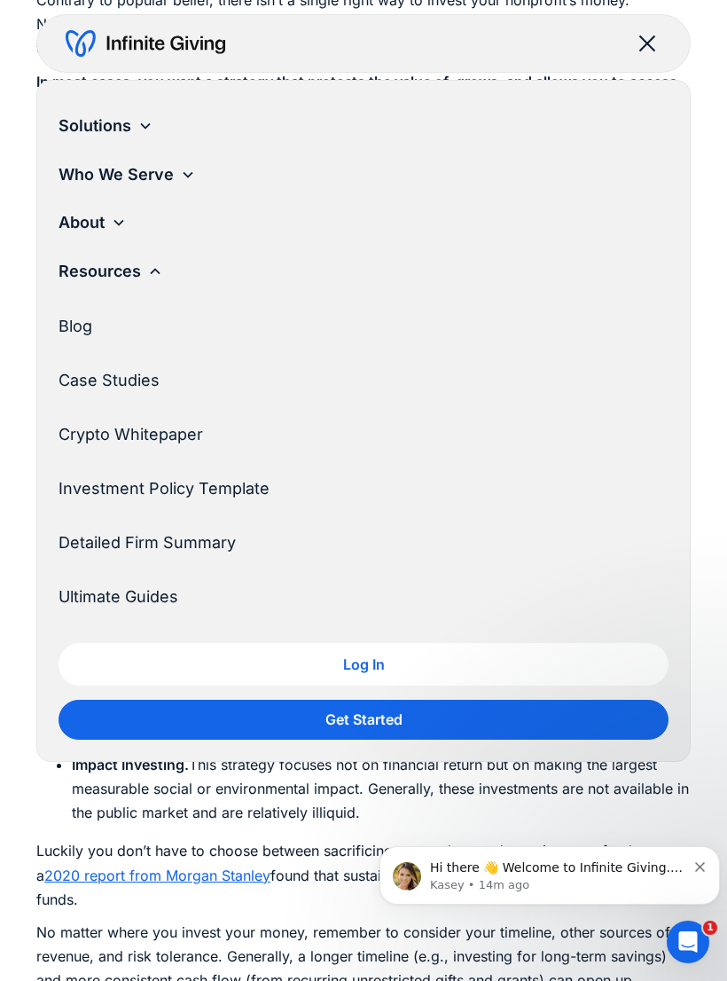
click at [199, 597] on link "Ultimate Guides" at bounding box center [357, 597] width 596 height 49
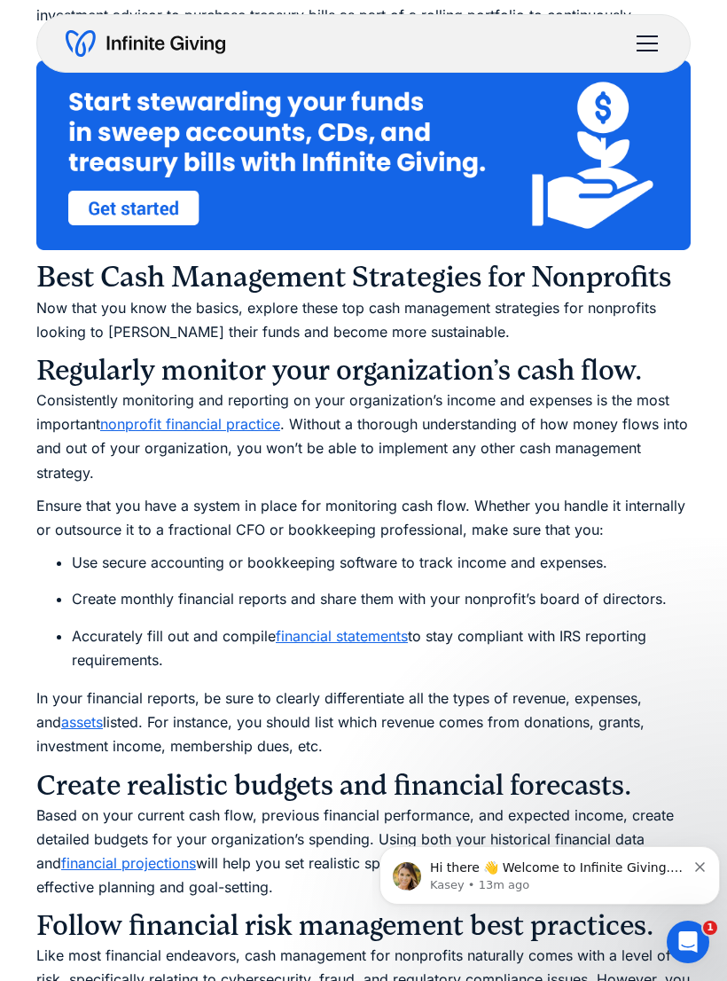
scroll to position [4240, 0]
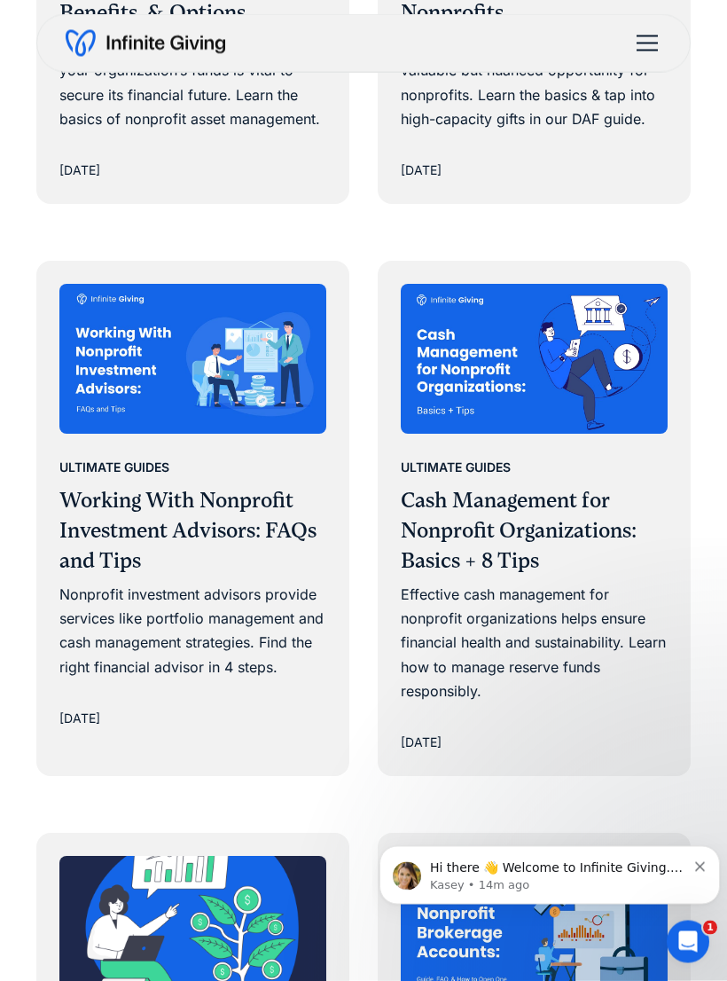
scroll to position [1370, 0]
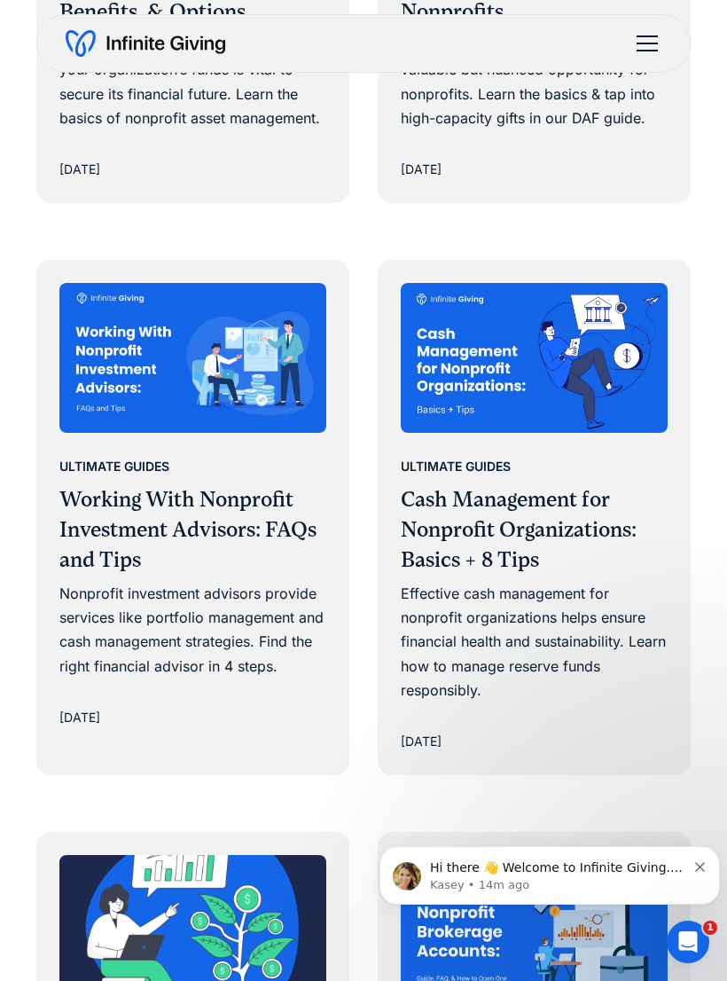
click at [248, 490] on h3 "Working With Nonprofit Investment Advisors: FAQs and Tips" at bounding box center [192, 530] width 267 height 90
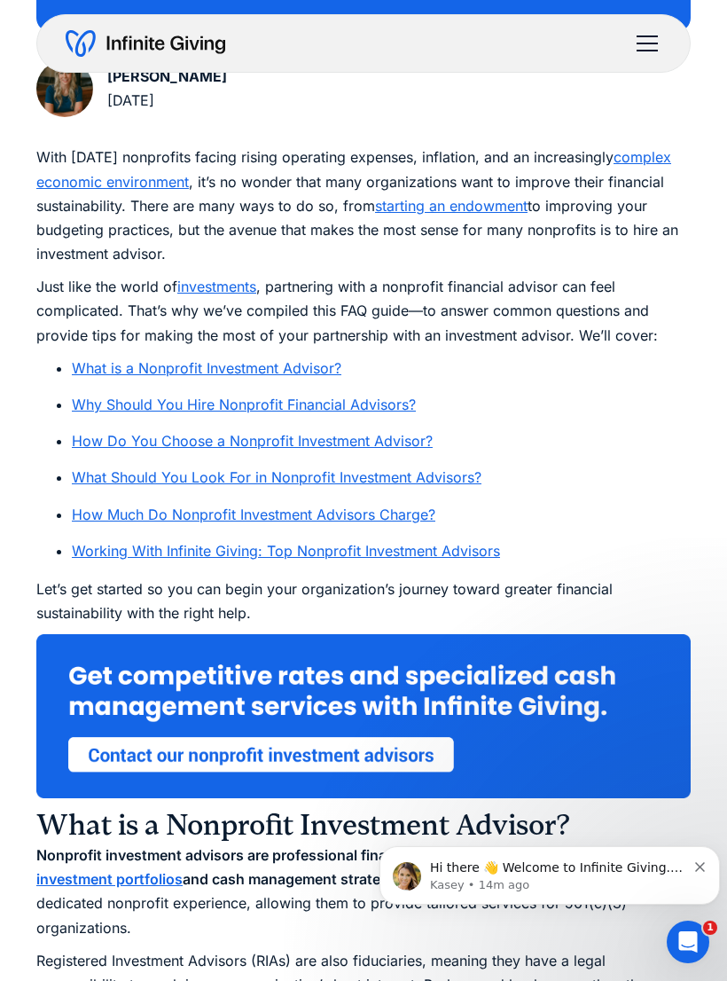
scroll to position [738, 0]
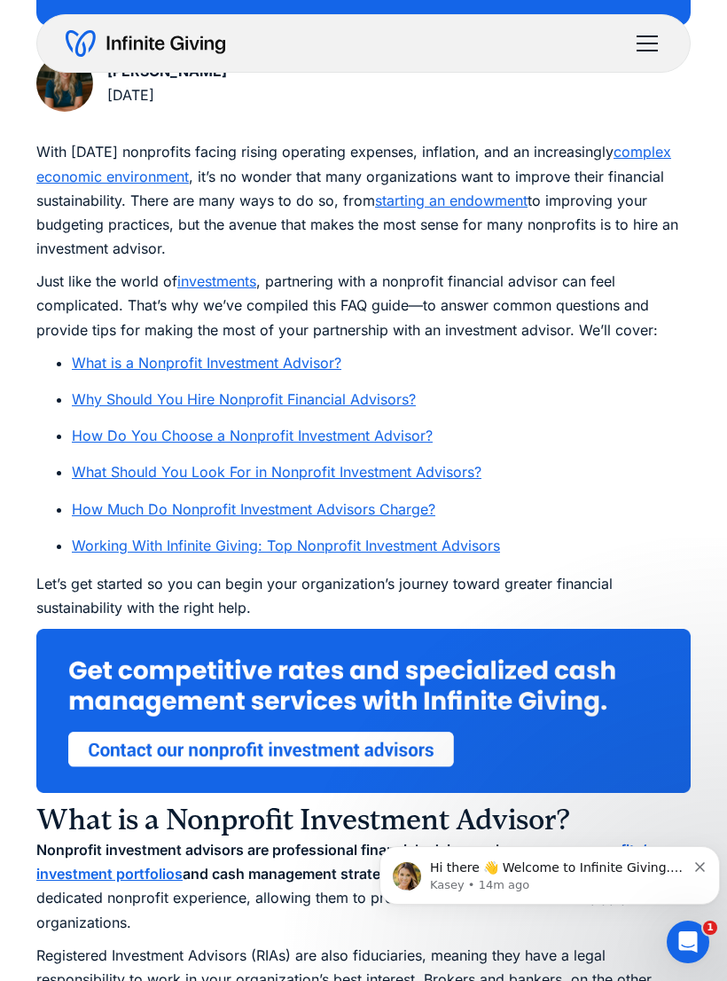
click at [444, 475] on link "What Should You Look For in Nonprofit Investment Advisors?" at bounding box center [277, 472] width 410 height 18
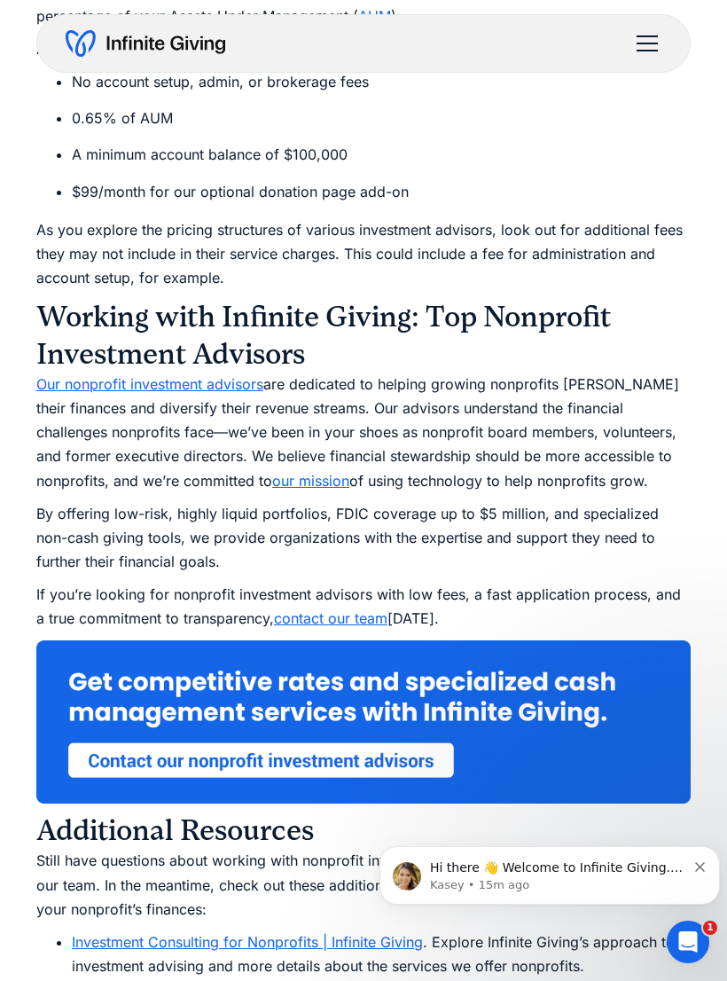
scroll to position [6776, 0]
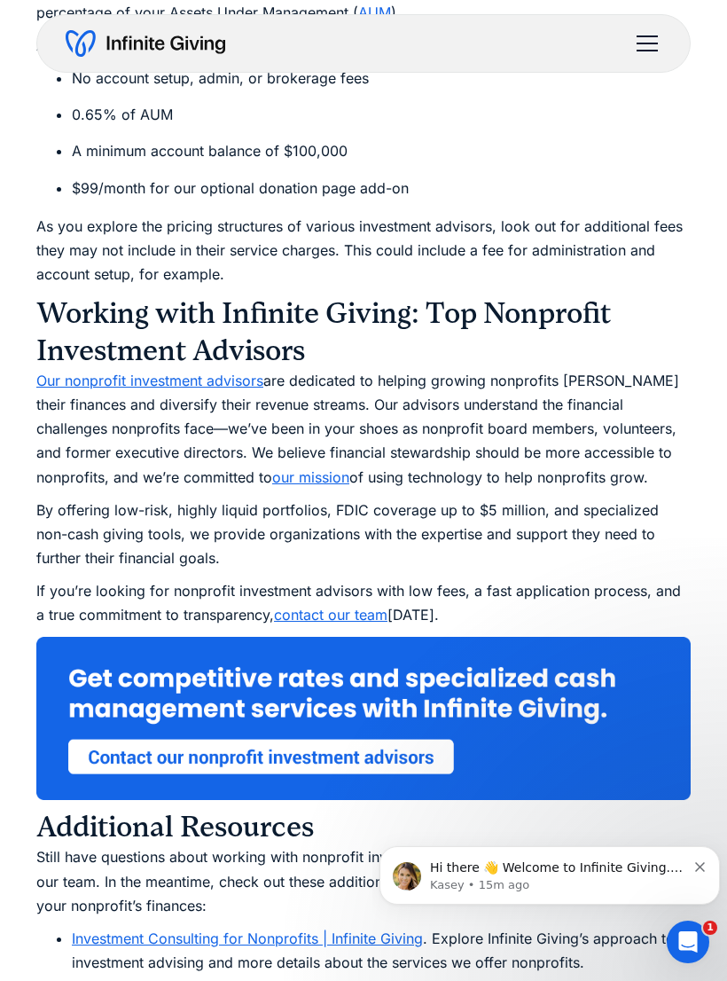
click at [404, 930] on link "Investment Consulting for Nonprofits | Infinite Giving" at bounding box center [247, 939] width 351 height 18
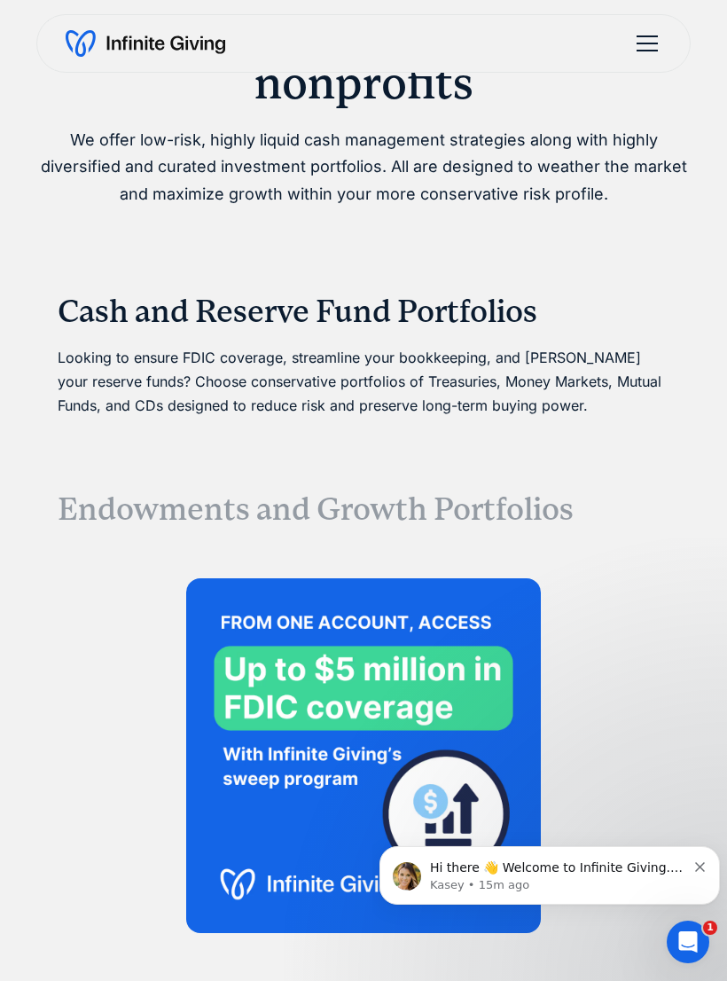
scroll to position [3913, 0]
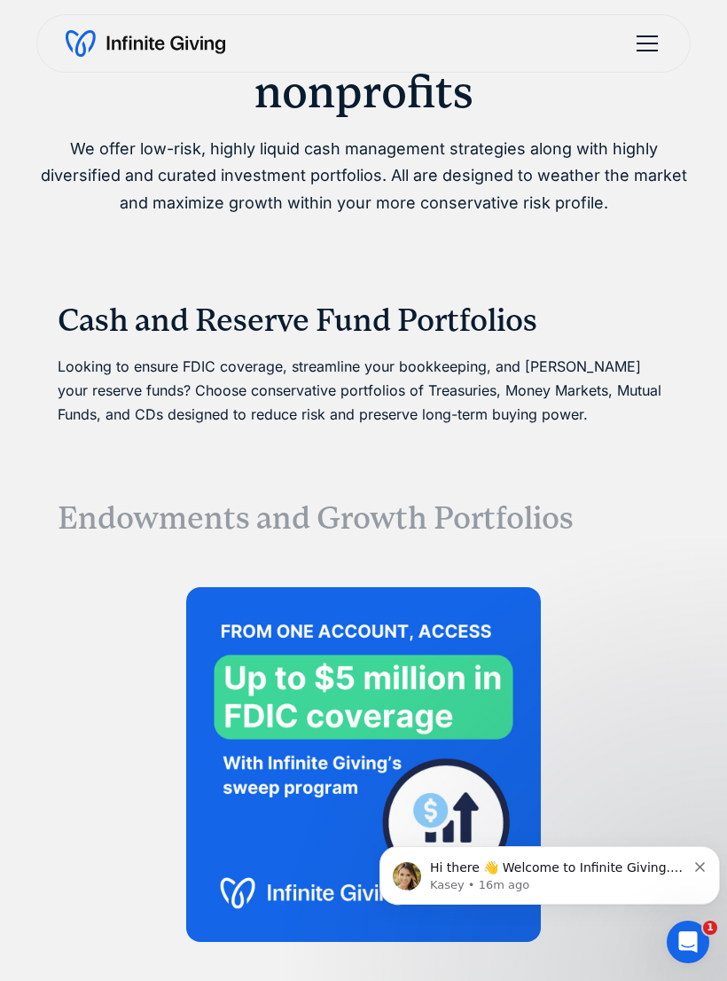
click at [506, 310] on h3 "Cash and Reserve Fund Portfolios" at bounding box center [364, 321] width 612 height 38
click at [476, 499] on h3 "Endowments and Growth Portfolios" at bounding box center [364, 518] width 612 height 38
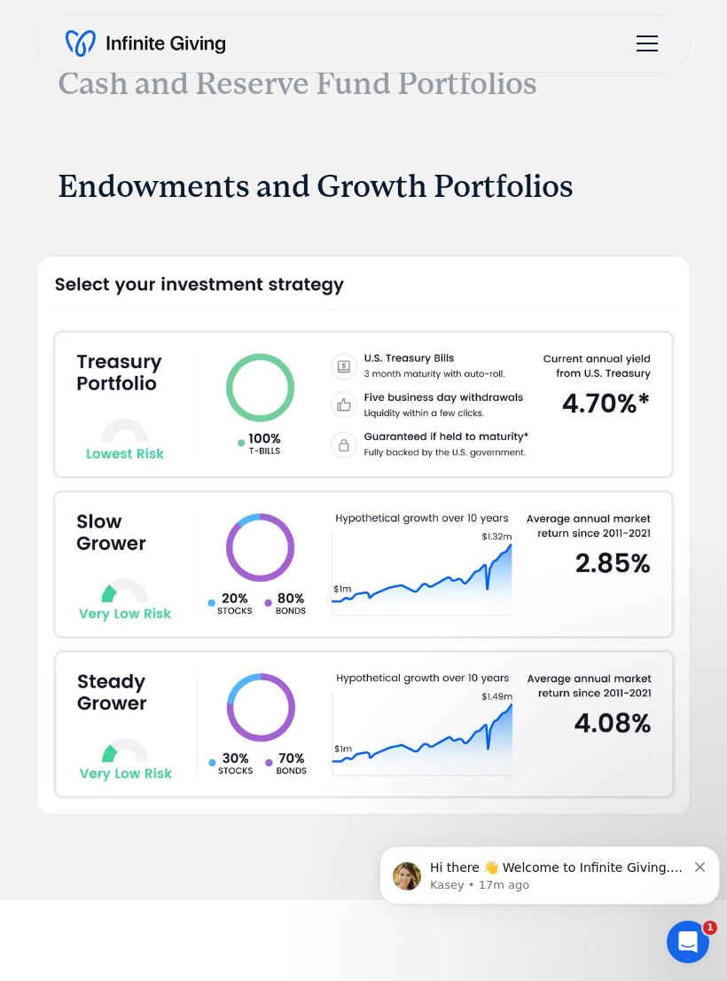
scroll to position [4196, 0]
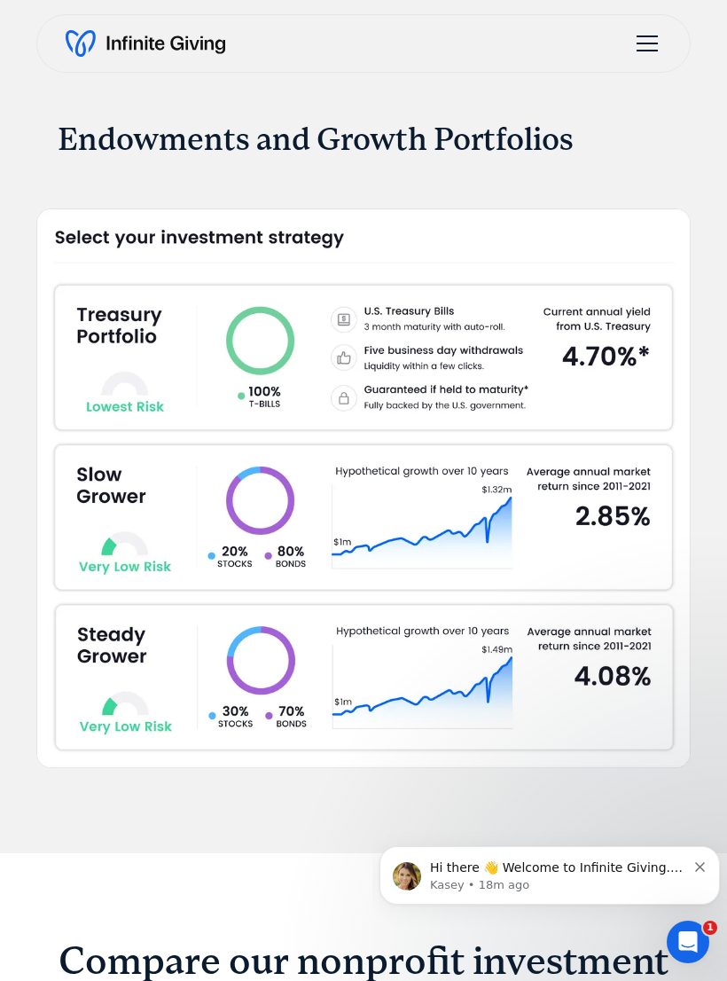
click at [652, 38] on div "menu" at bounding box center [647, 43] width 43 height 43
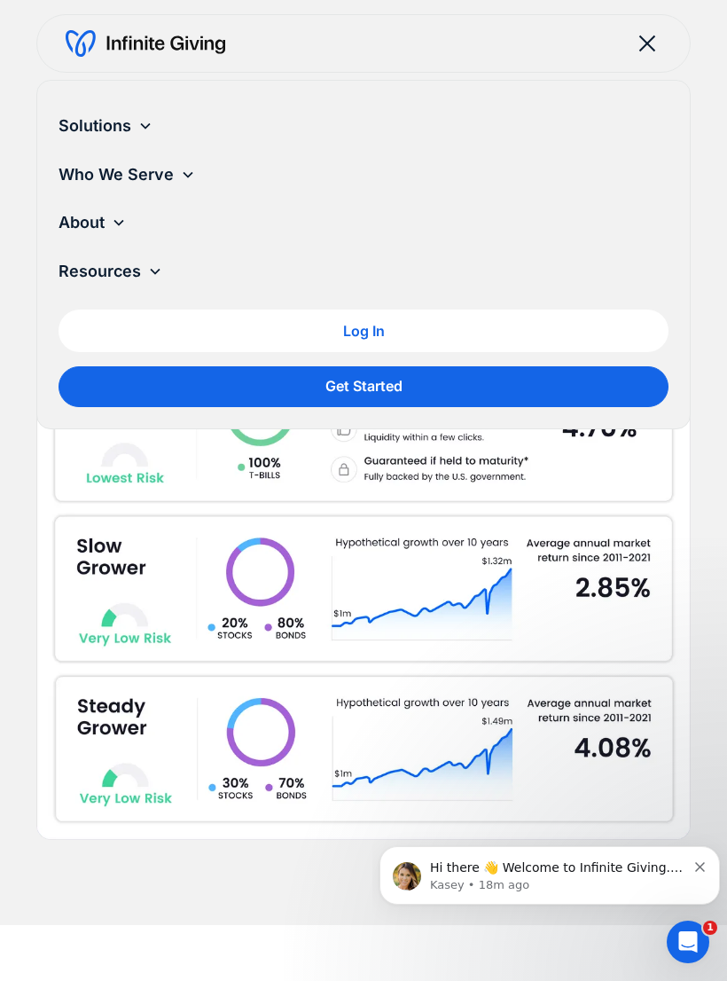
click at [642, 42] on div "menu" at bounding box center [647, 43] width 43 height 43
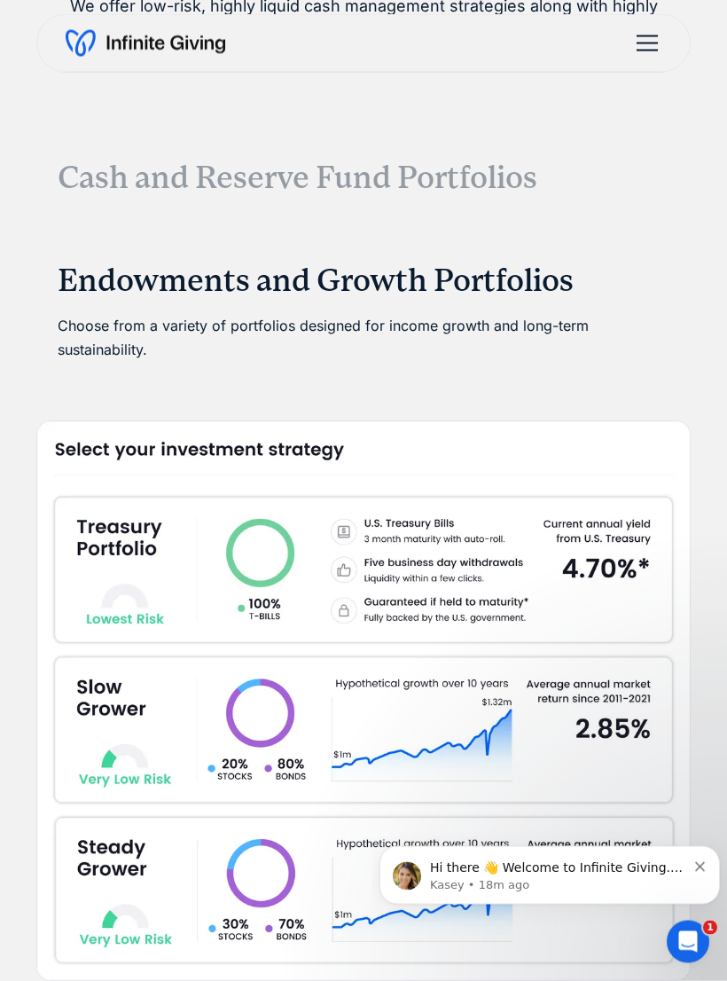
scroll to position [4055, 0]
click at [514, 276] on h3 "Endowments and Growth Portfolios" at bounding box center [364, 281] width 612 height 38
click at [524, 278] on h3 "Endowments and Growth Portfolios" at bounding box center [364, 281] width 612 height 38
click at [509, 300] on div "Choose from a variety of portfolios designed for income growth and long-term su…" at bounding box center [364, 335] width 612 height 71
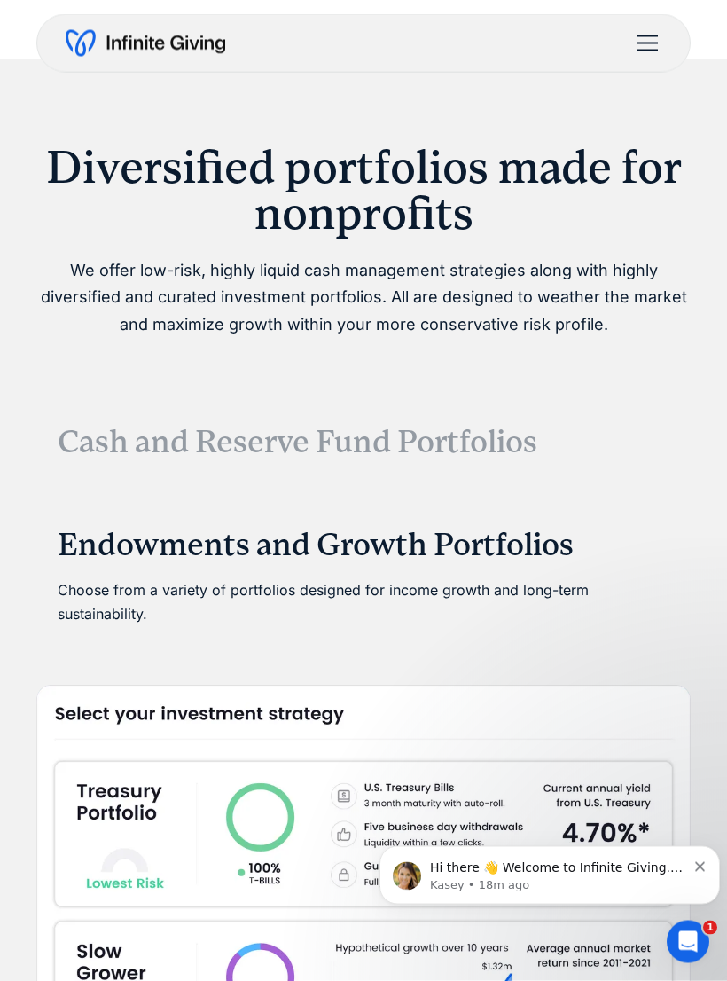
scroll to position [3700, 0]
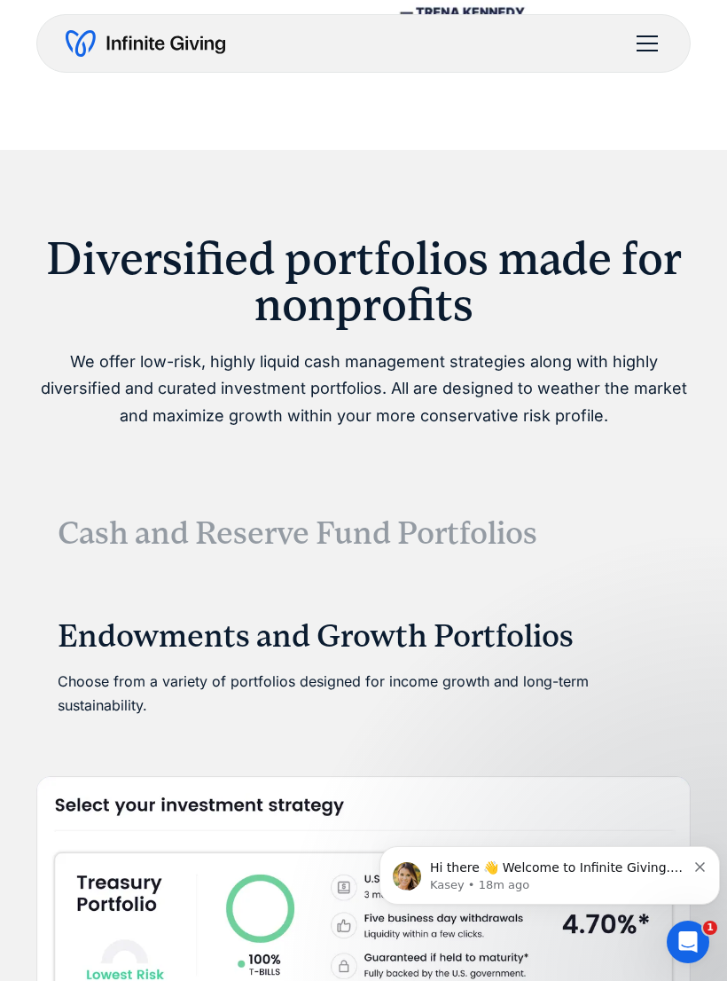
click at [417, 294] on h2 "Diversified portfolios made for nonprofits" at bounding box center [363, 281] width 655 height 92
click at [511, 250] on h2 "Diversified portfolios made for nonprofits" at bounding box center [363, 281] width 655 height 92
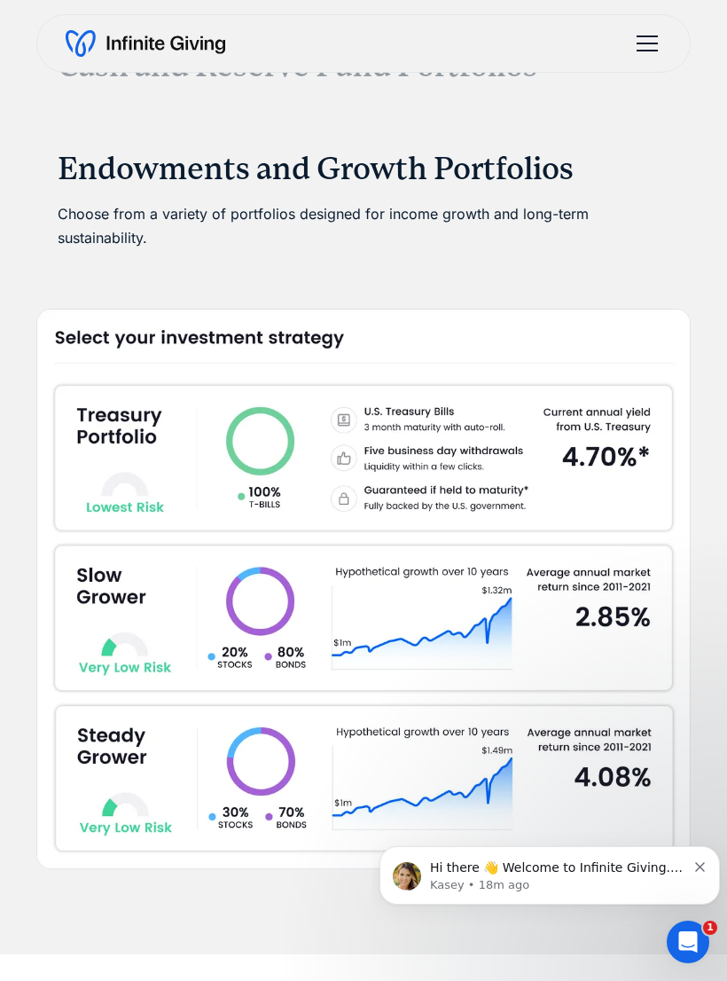
scroll to position [4172, 0]
